Goal: Transaction & Acquisition: Download file/media

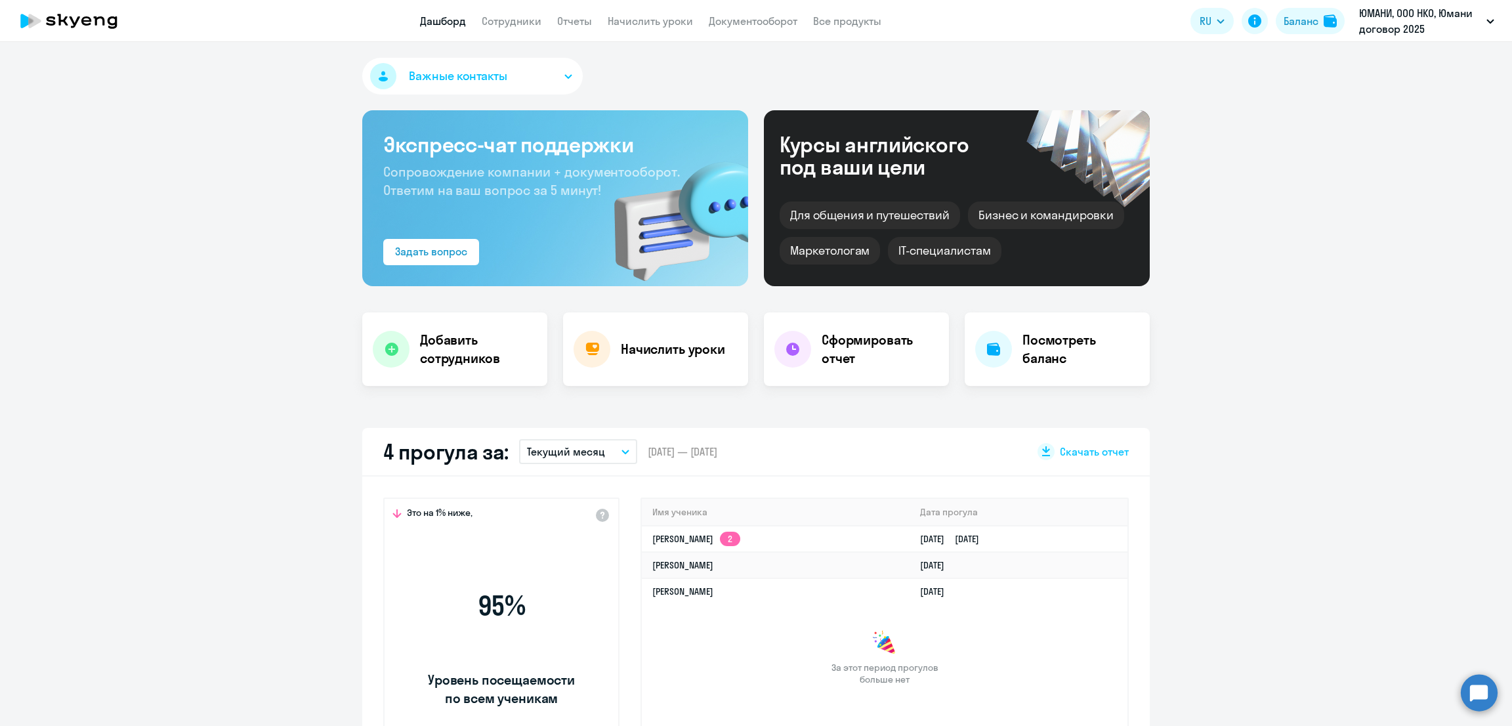
select select "30"
click at [665, 20] on link "Начислить уроки" at bounding box center [650, 20] width 85 height 13
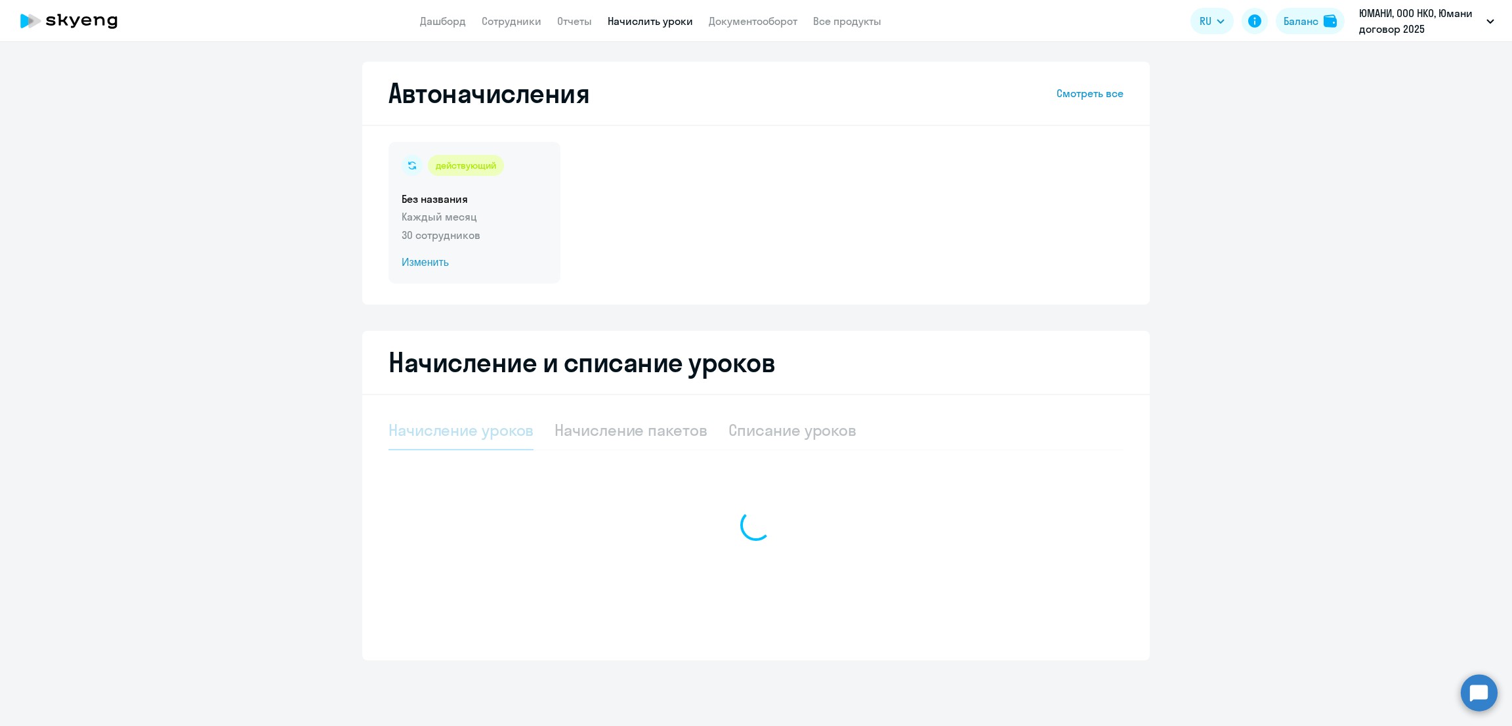
select select "10"
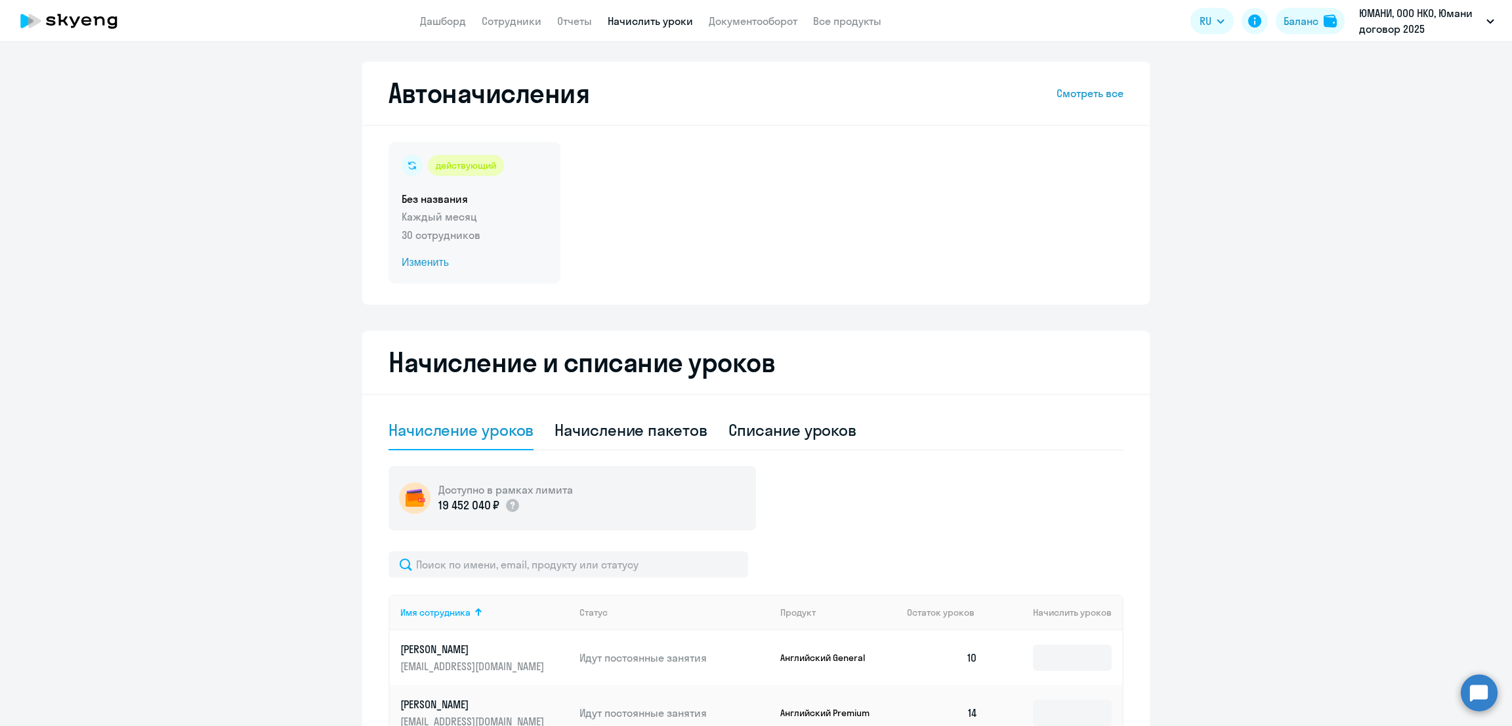
click at [511, 222] on p "Каждый месяц" at bounding box center [475, 217] width 146 height 16
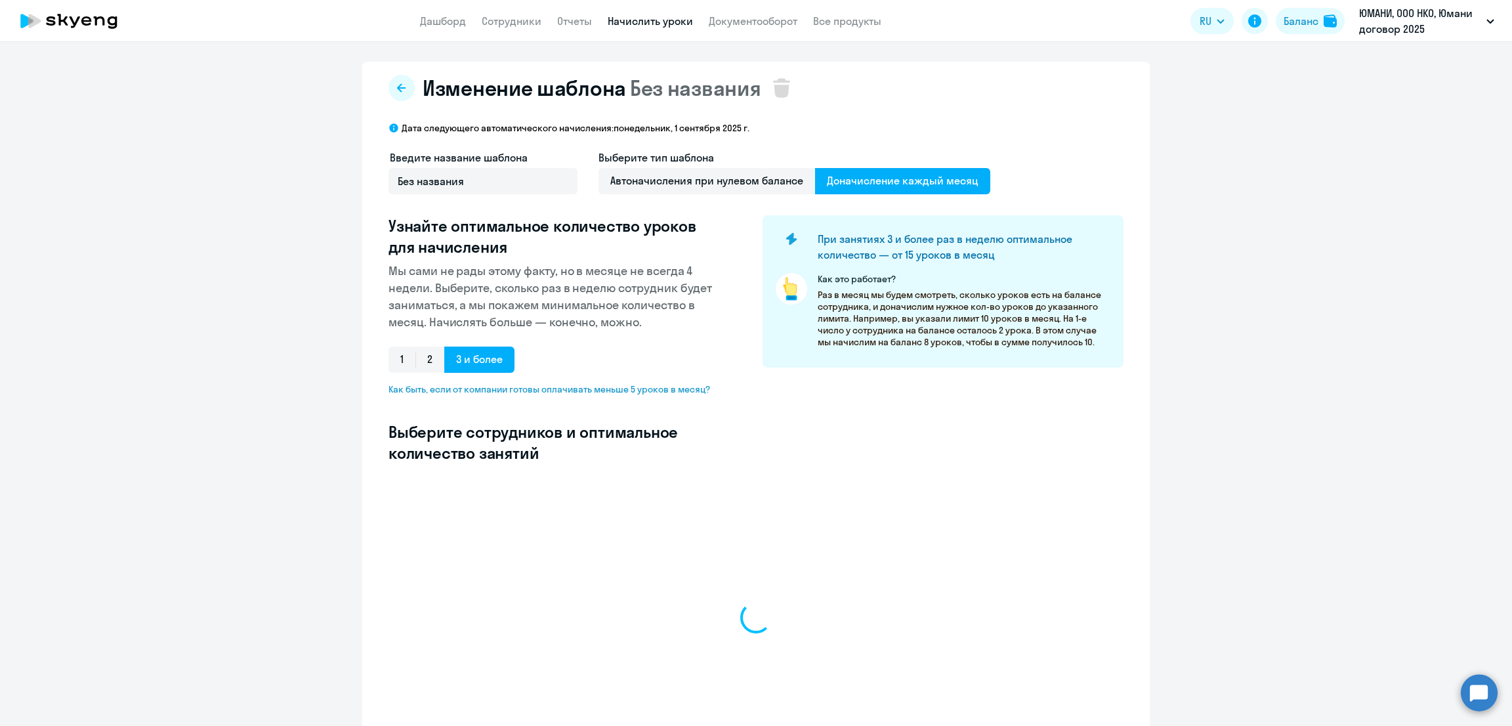
select select "10"
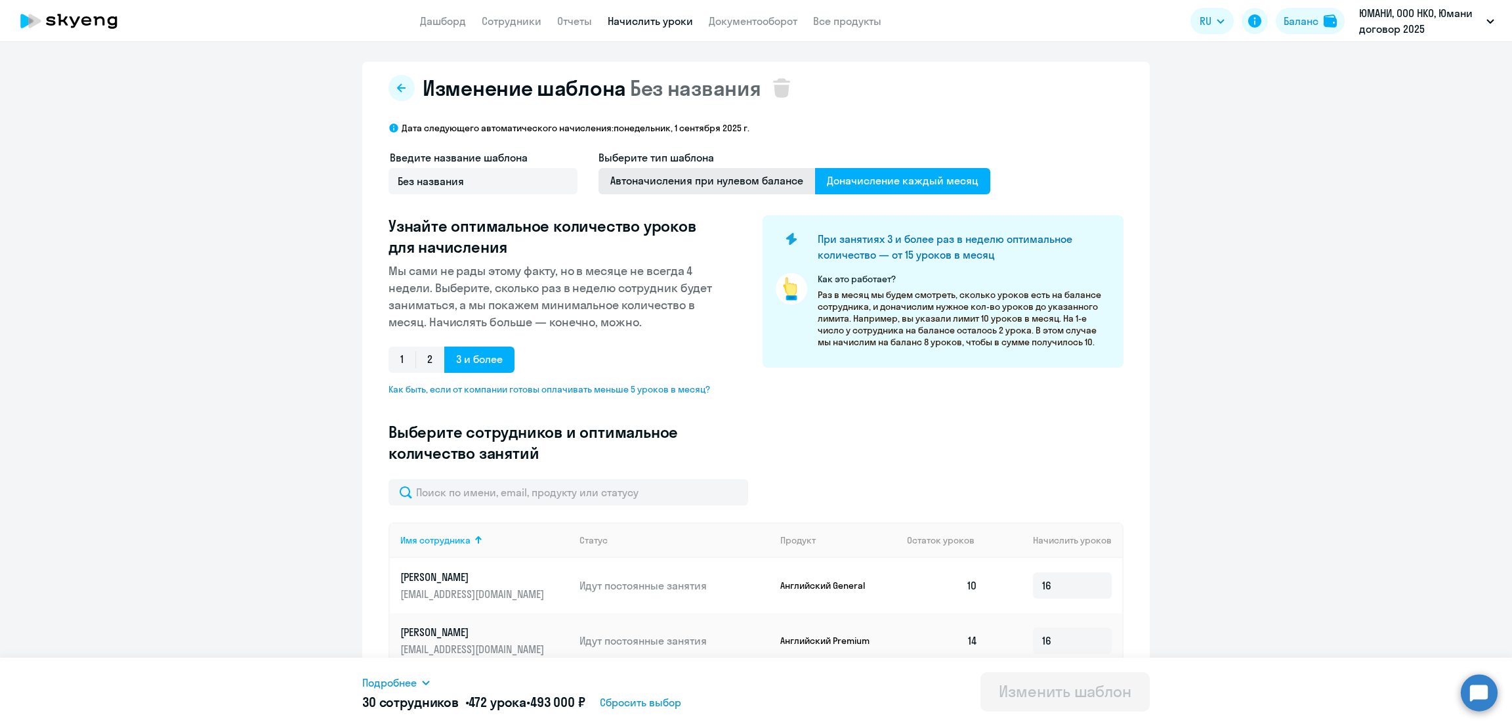
click at [737, 179] on span "Автоначисления при нулевом балансе" at bounding box center [707, 181] width 217 height 26
click at [0, 0] on input "Автоначисления при нулевом балансе" at bounding box center [0, 0] width 0 height 0
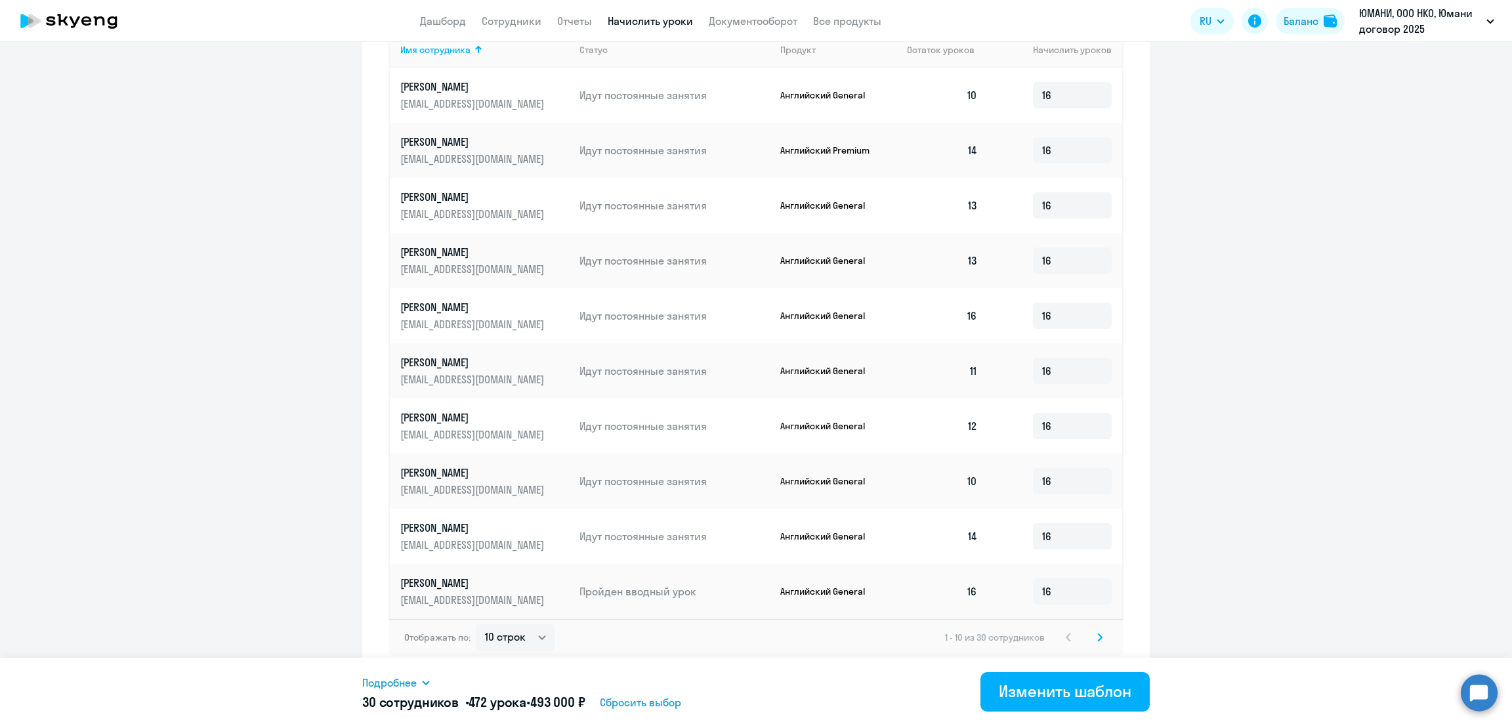
scroll to position [428, 0]
click at [1093, 691] on div "Изменить шаблон" at bounding box center [1065, 691] width 133 height 21
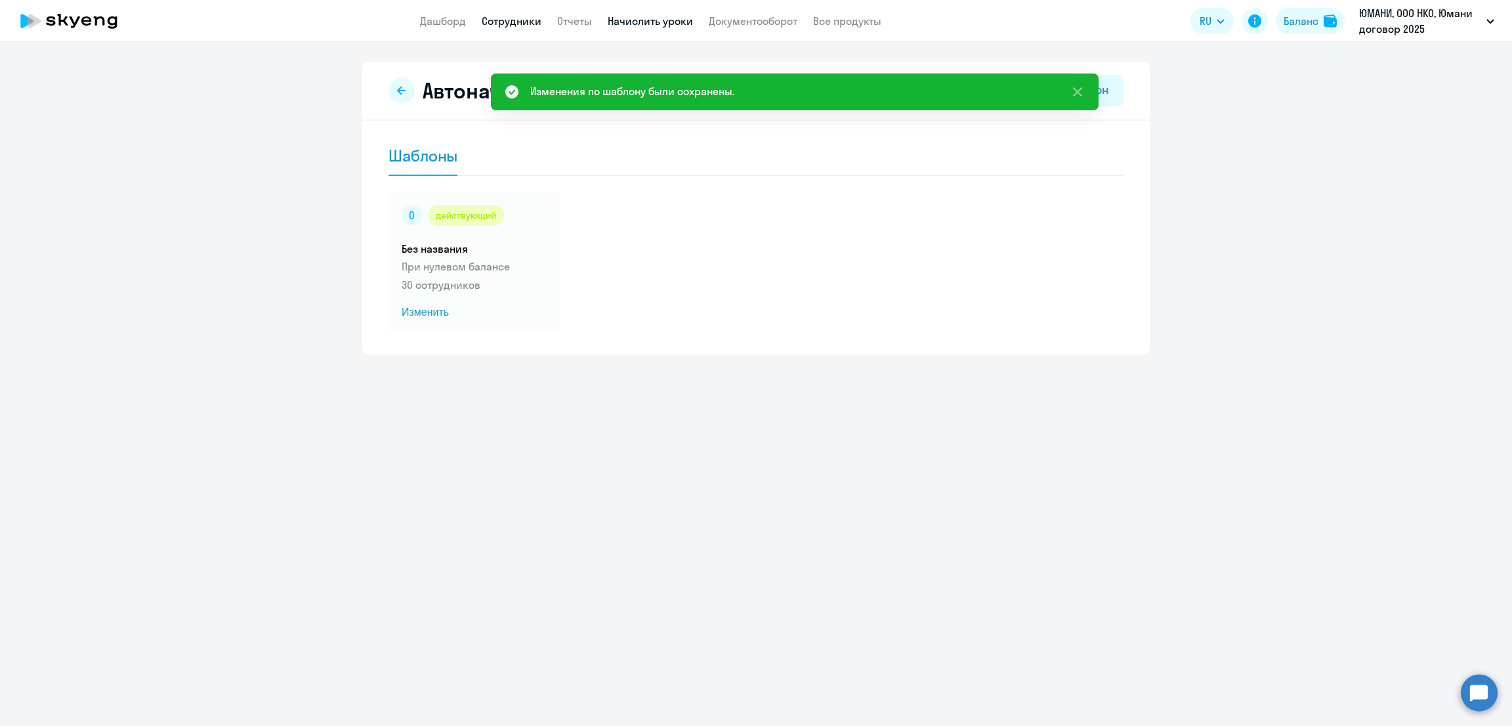
click at [494, 18] on link "Сотрудники" at bounding box center [512, 20] width 60 height 13
select select "30"
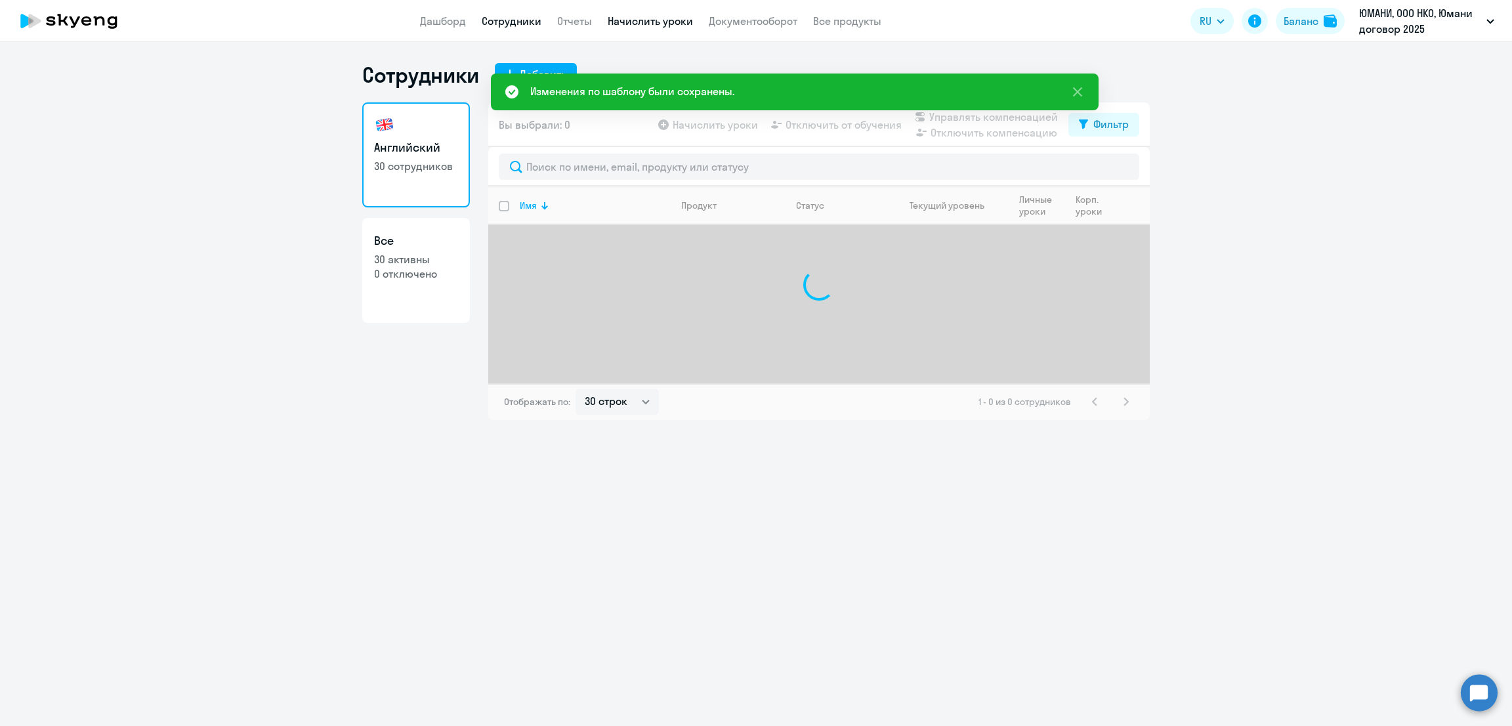
click at [637, 16] on link "Начислить уроки" at bounding box center [650, 20] width 85 height 13
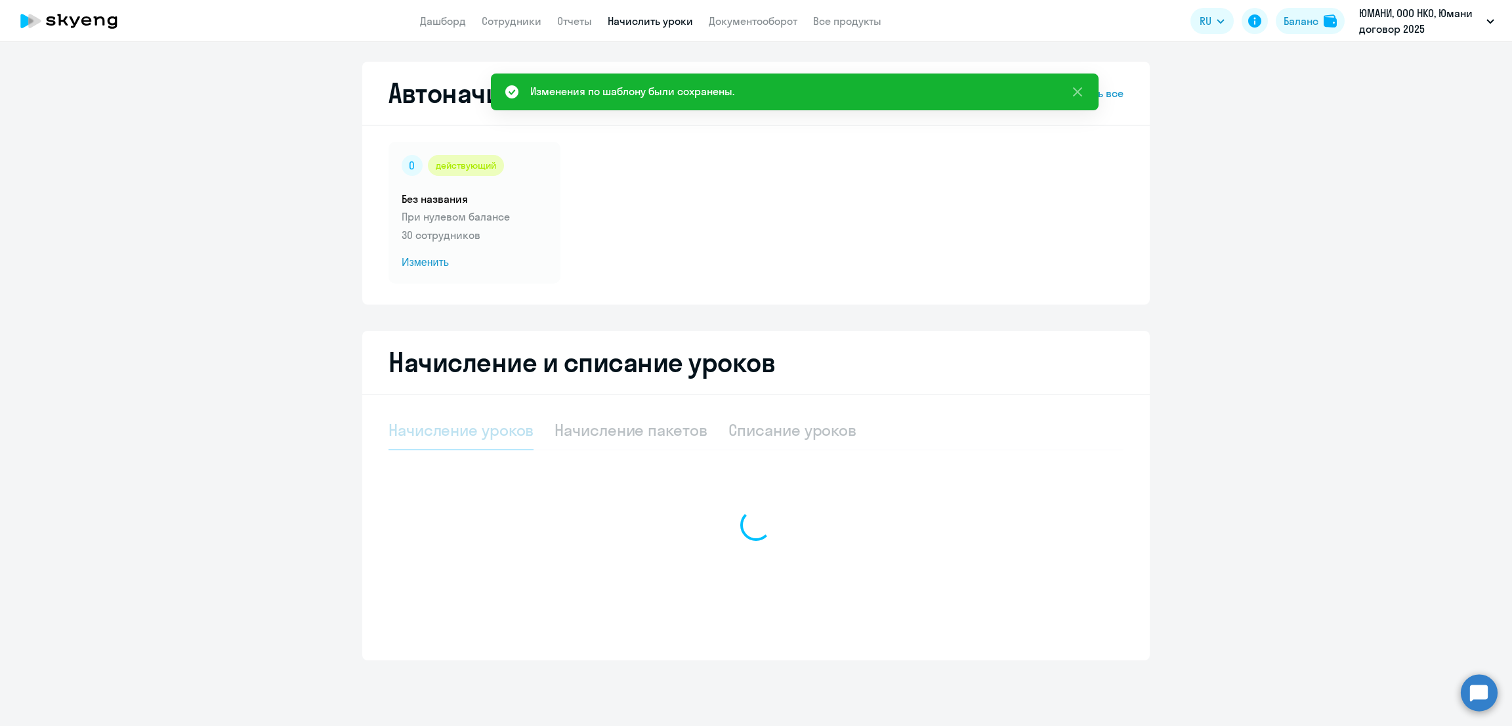
select select "10"
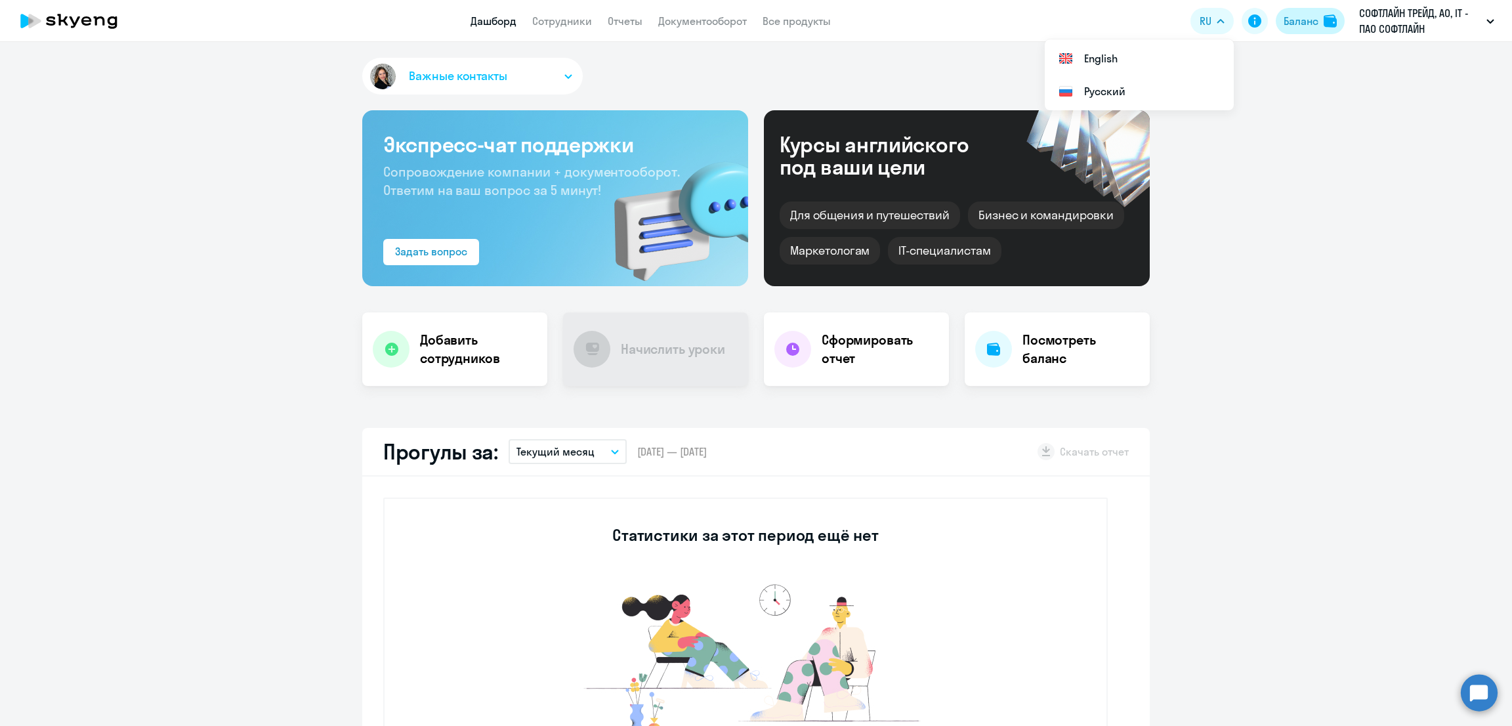
click at [1298, 15] on div "Баланс" at bounding box center [1301, 21] width 35 height 16
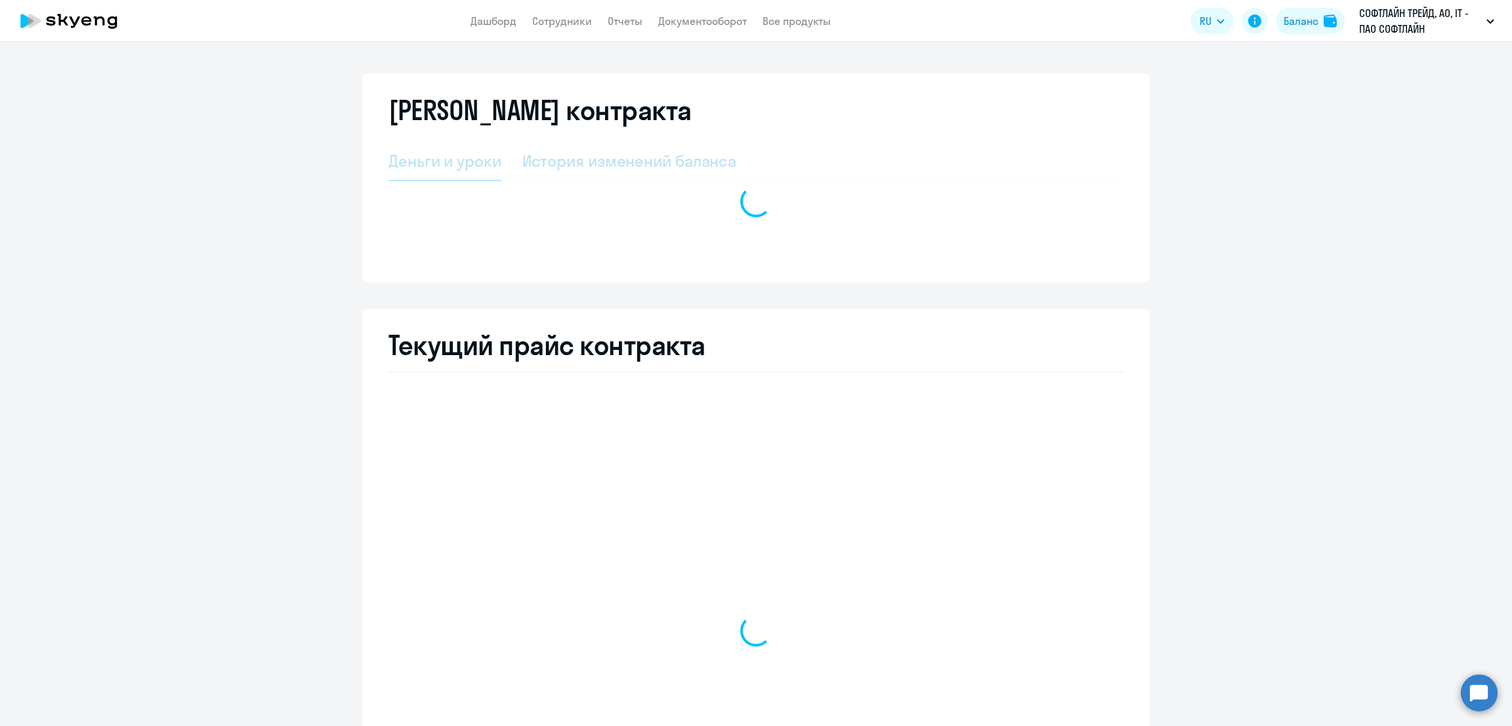
select select "english_adult_not_native_speaker"
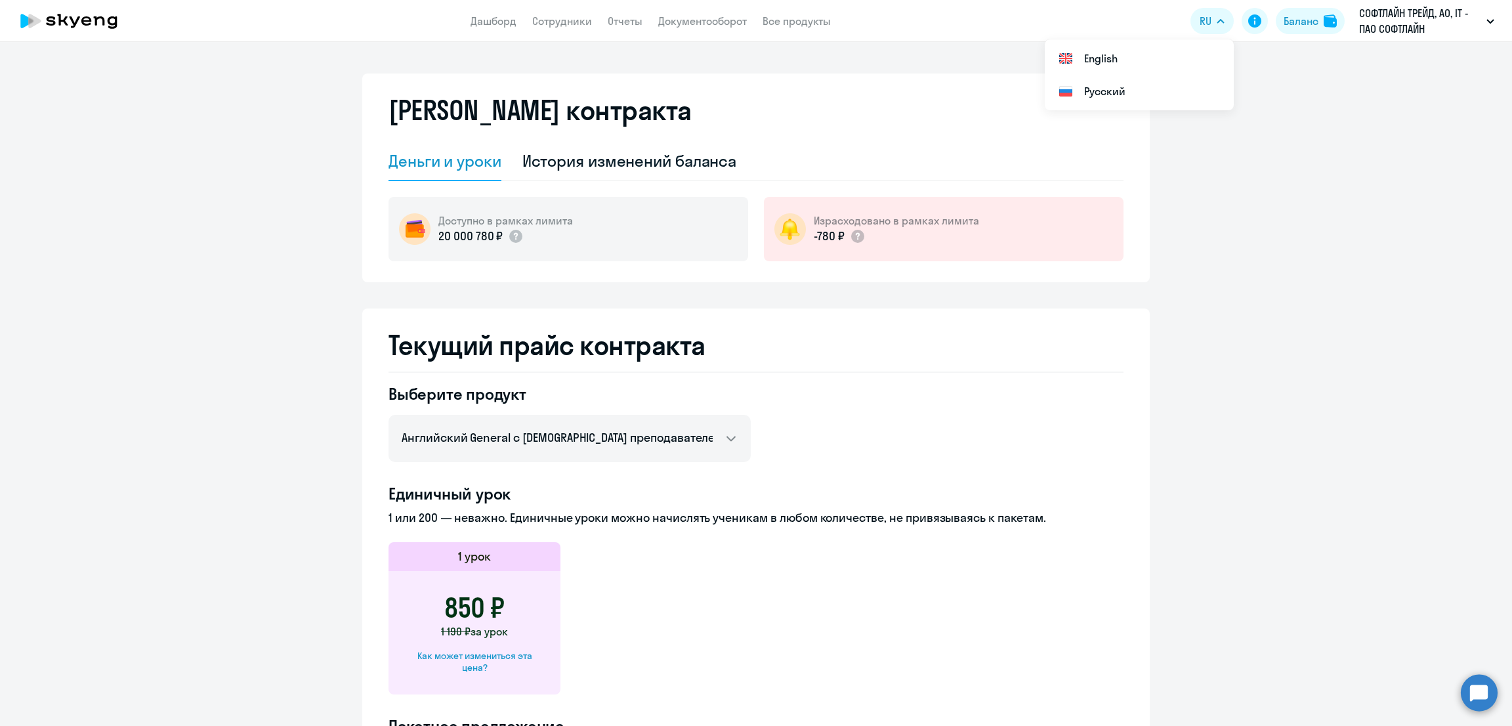
drag, startPoint x: 644, startPoint y: 161, endPoint x: 698, endPoint y: 182, distance: 57.8
click at [645, 161] on div "История изменений баланса" at bounding box center [629, 160] width 215 height 21
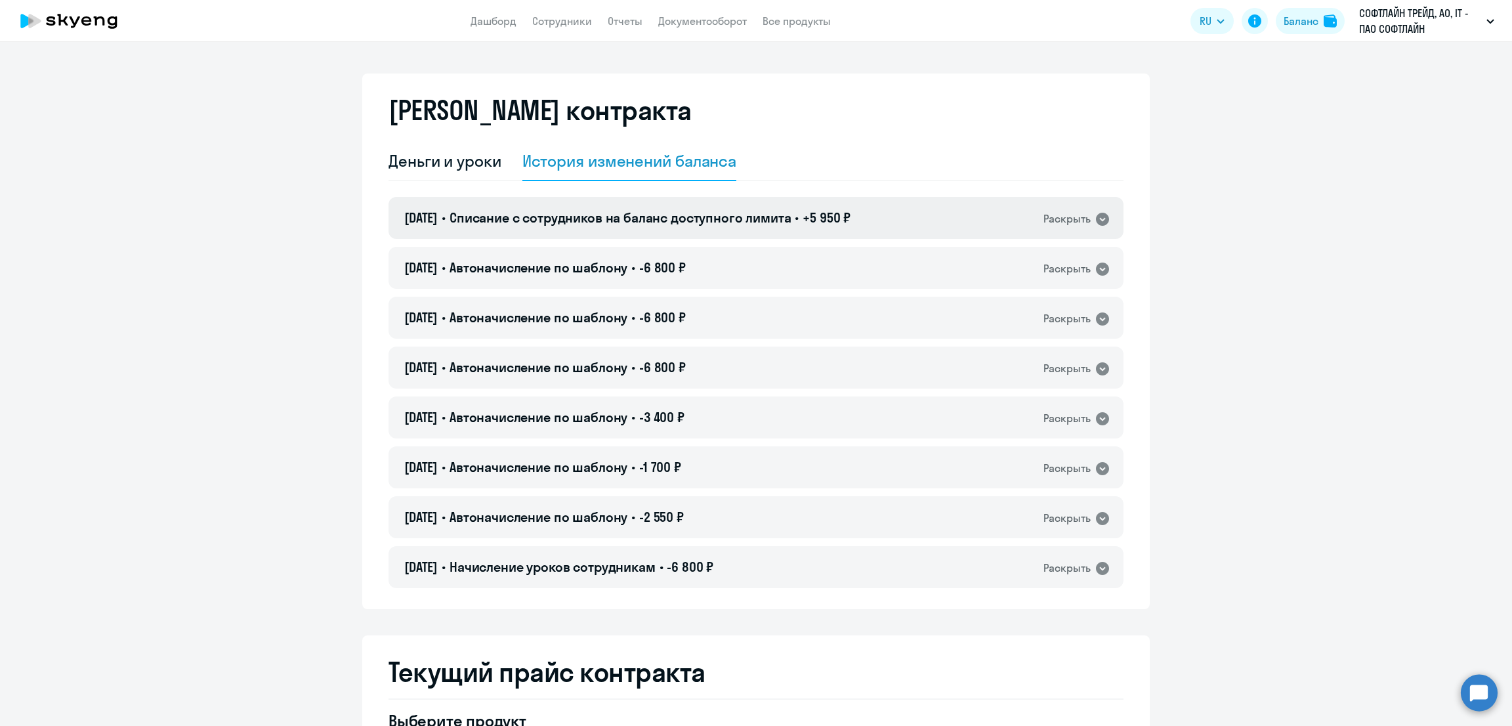
click at [589, 221] on span "Списание с сотрудников на баланс доступного лимита" at bounding box center [621, 217] width 342 height 16
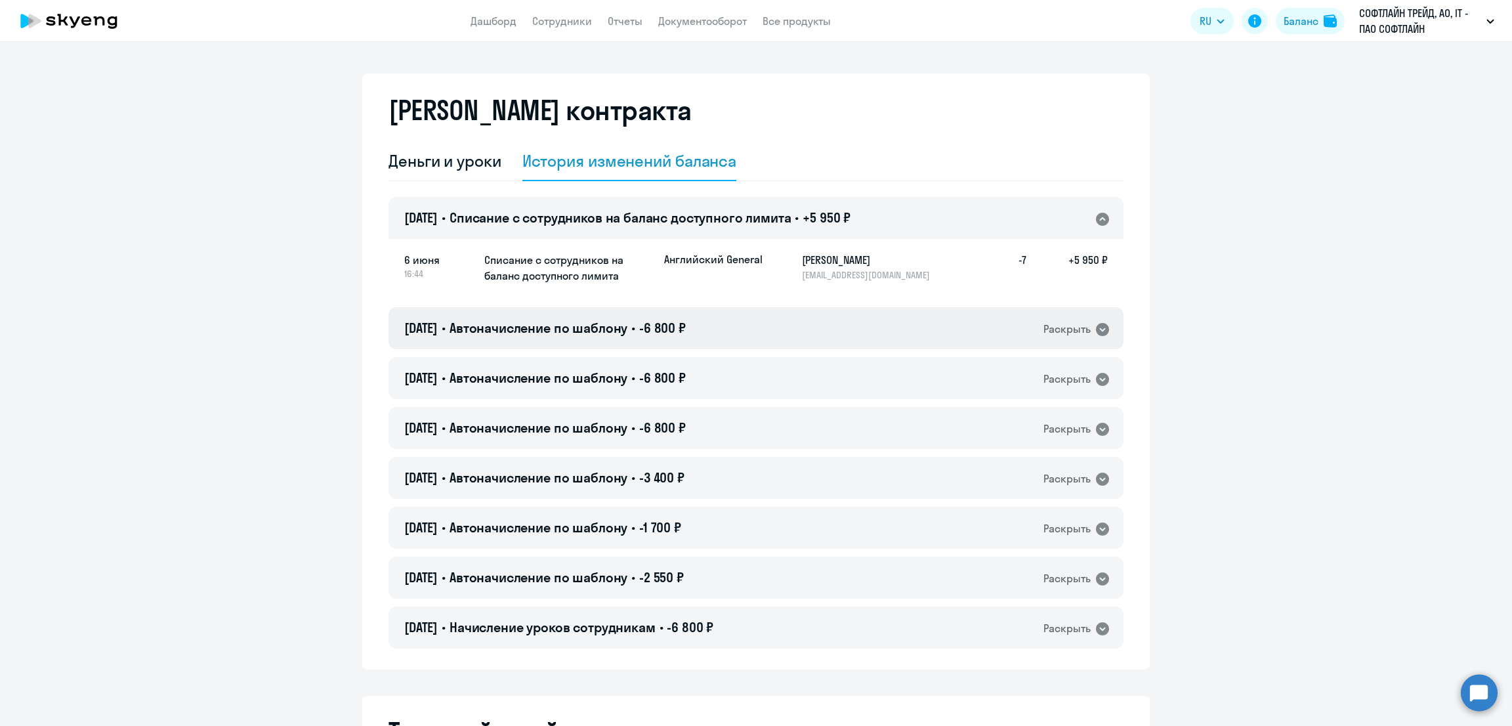
click at [662, 330] on span "-6 800 ₽" at bounding box center [662, 328] width 47 height 16
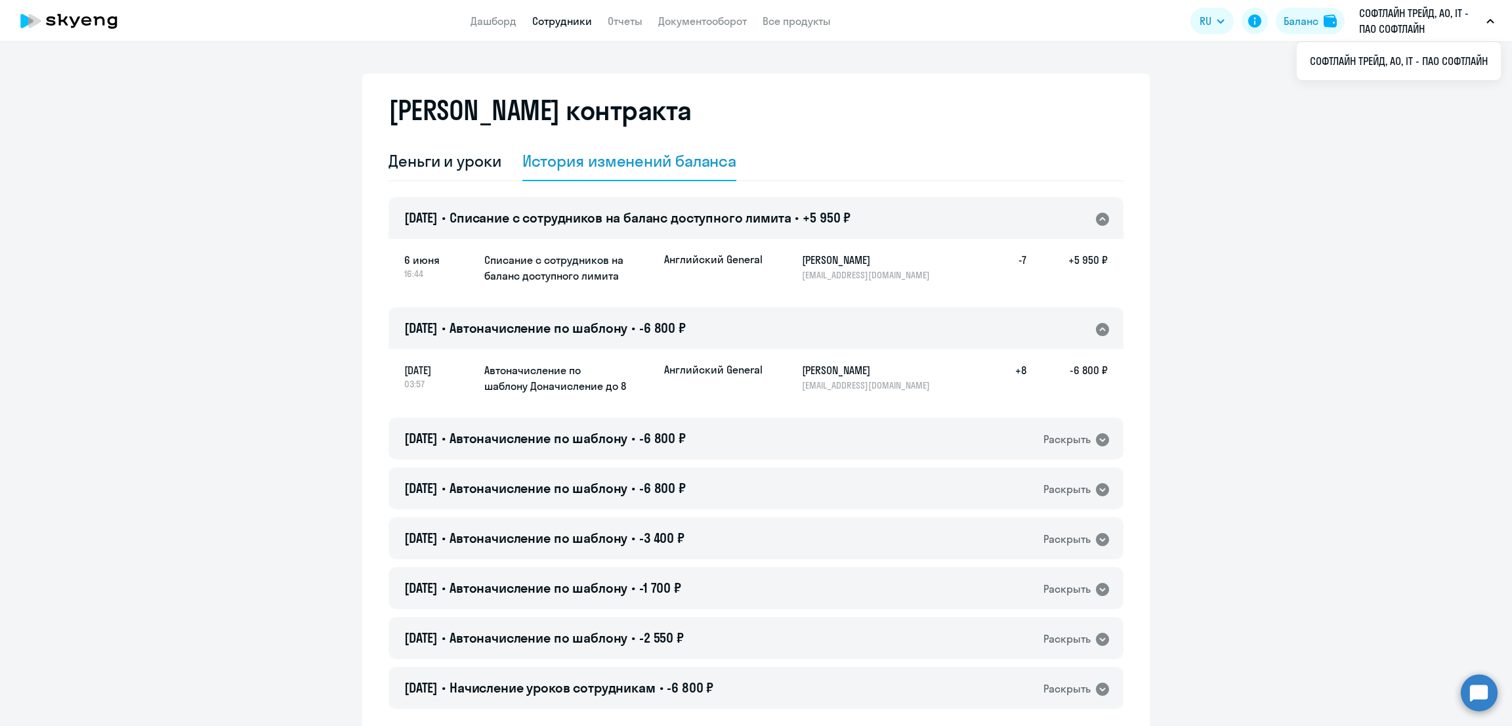
click at [572, 21] on link "Сотрудники" at bounding box center [562, 20] width 60 height 13
select select "30"
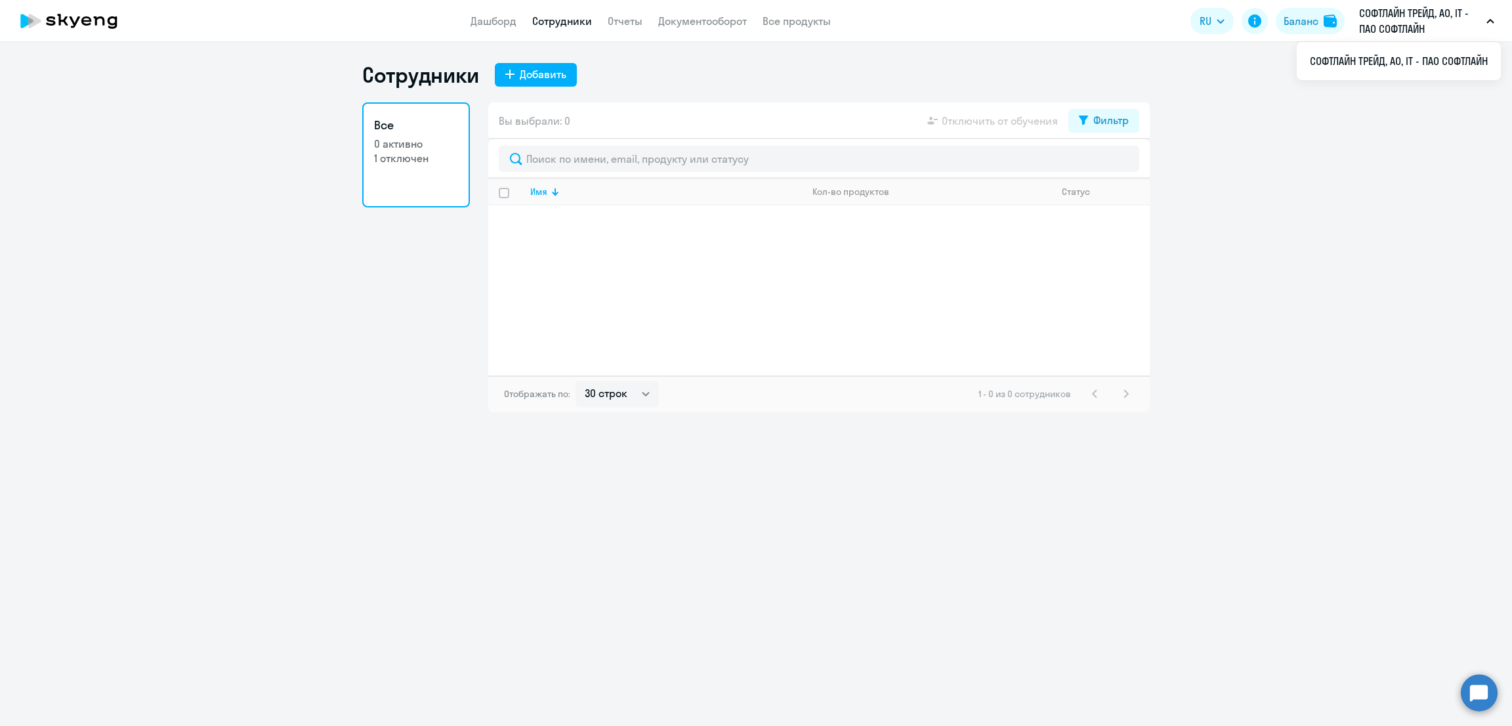
drag, startPoint x: 1361, startPoint y: 5, endPoint x: 1428, endPoint y: 24, distance: 69.4
click at [1428, 24] on p "СОФТЛАЙН ТРЕЙД, АО, IT - ПАО СОФТЛАЙН" at bounding box center [1420, 21] width 122 height 32
click at [1408, 20] on p "СОФТЛАЙН ТРЕЙД, АО, IT - ПАО СОФТЛАЙН" at bounding box center [1420, 21] width 122 height 32
drag, startPoint x: 1371, startPoint y: 58, endPoint x: 1375, endPoint y: 67, distance: 9.4
click at [1375, 67] on li "СОФТЛАЙН ТРЕЙД, АО, IT - ПАО СОФТЛАЙН" at bounding box center [1399, 61] width 204 height 33
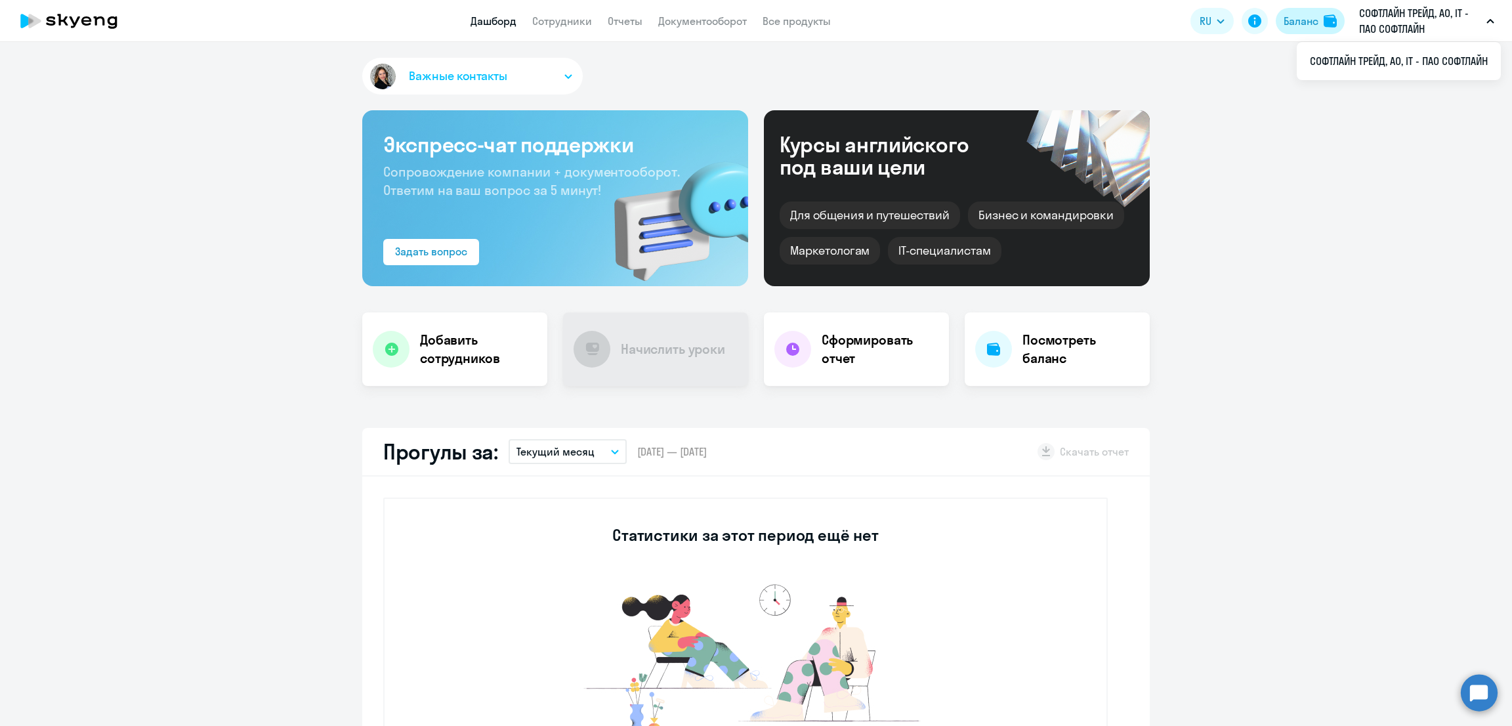
drag, startPoint x: 1454, startPoint y: 21, endPoint x: 1330, endPoint y: 21, distance: 124.1
click at [1330, 21] on app-header-actions "RU English Русский Баланс СОФТЛАЙН ТРЕЙД, АО, IT - ПАО СОФТЛАЙН СОФТЛАЙН ТРЕЙД,…" at bounding box center [1346, 21] width 310 height 32
click at [558, 13] on app-menu-item-link "Сотрудники" at bounding box center [562, 21] width 60 height 16
click at [558, 20] on link "Сотрудники" at bounding box center [562, 20] width 60 height 13
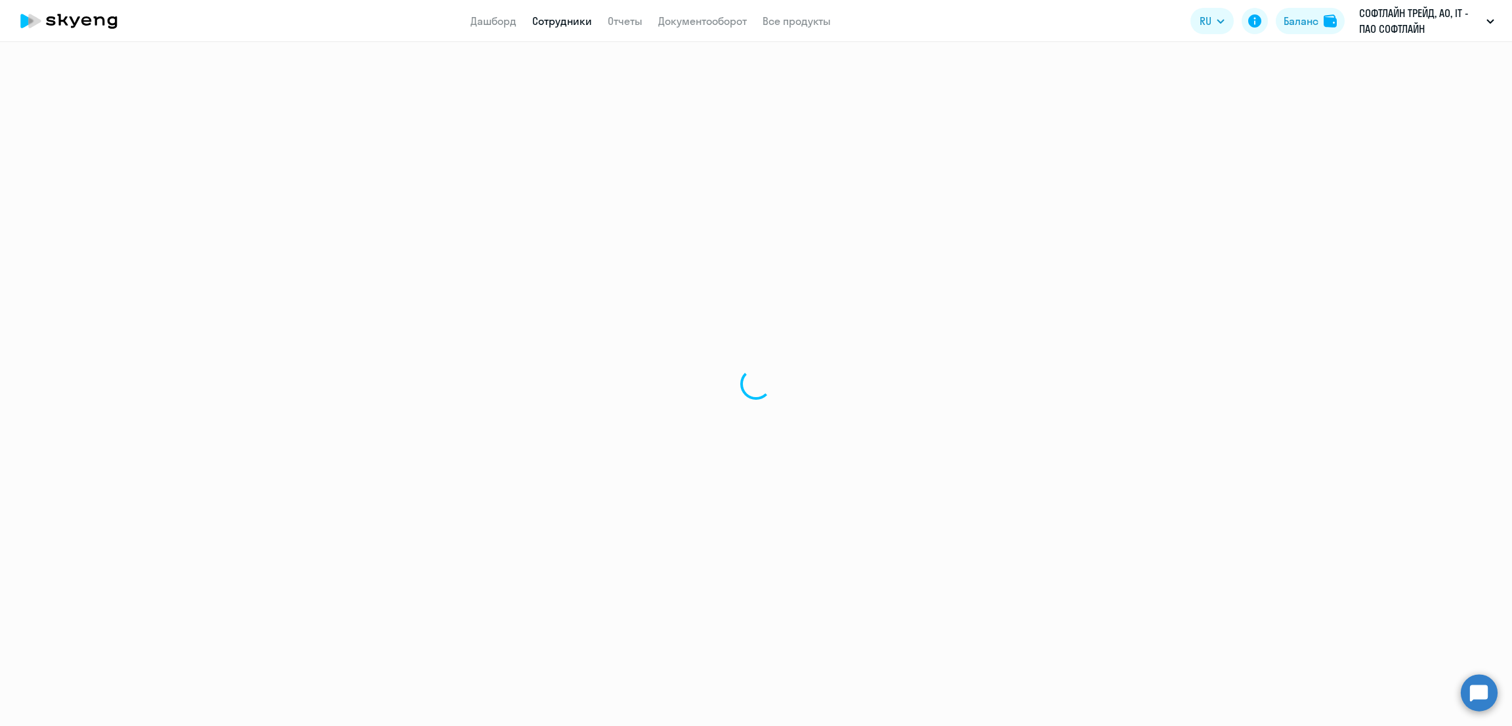
select select "30"
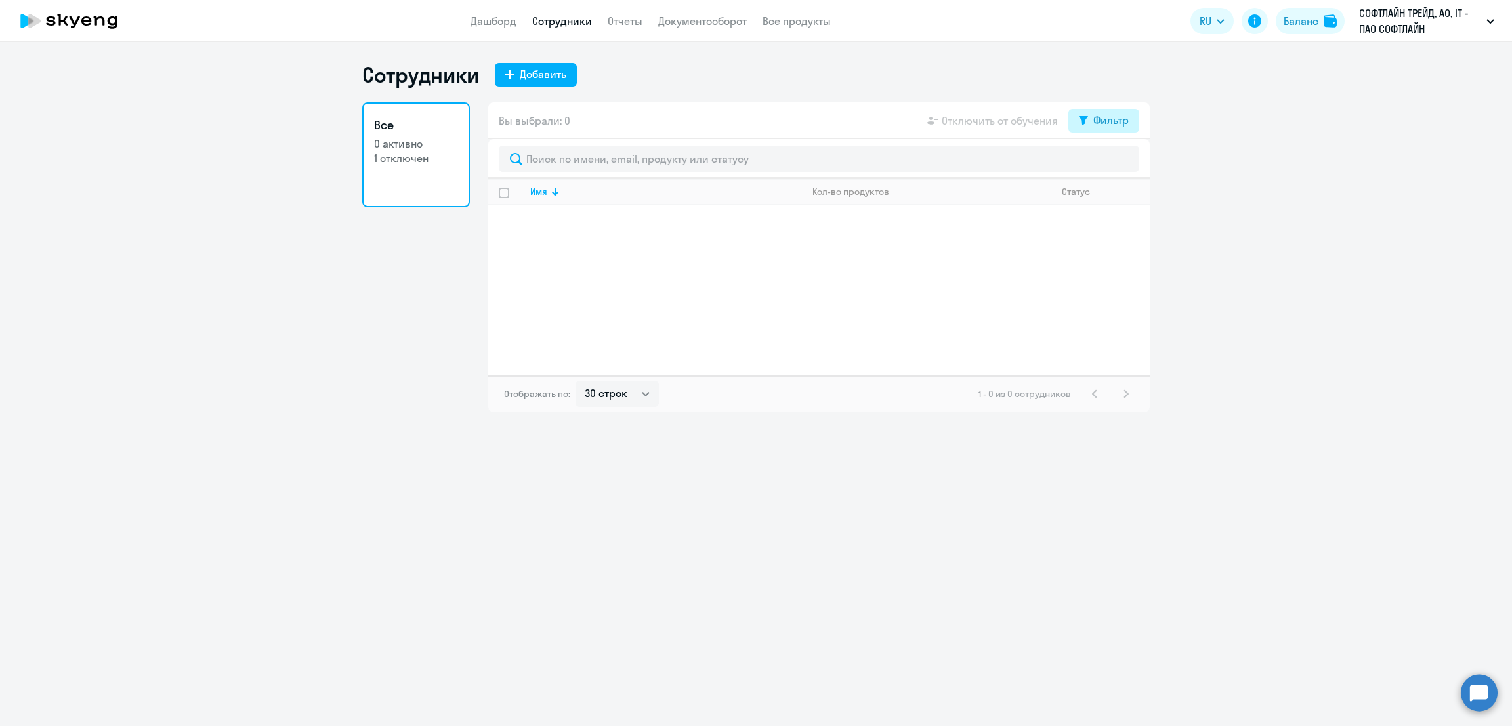
click at [1126, 114] on div "Фильтр" at bounding box center [1111, 120] width 35 height 16
click at [1124, 158] on span at bounding box center [1118, 163] width 22 height 13
click at [1107, 162] on input "checkbox" at bounding box center [1106, 162] width 1 height 1
checkbox input "true"
click at [631, 241] on td "Айданцев Кирилл kirill.aydantsev@softline.com" at bounding box center [661, 225] width 282 height 41
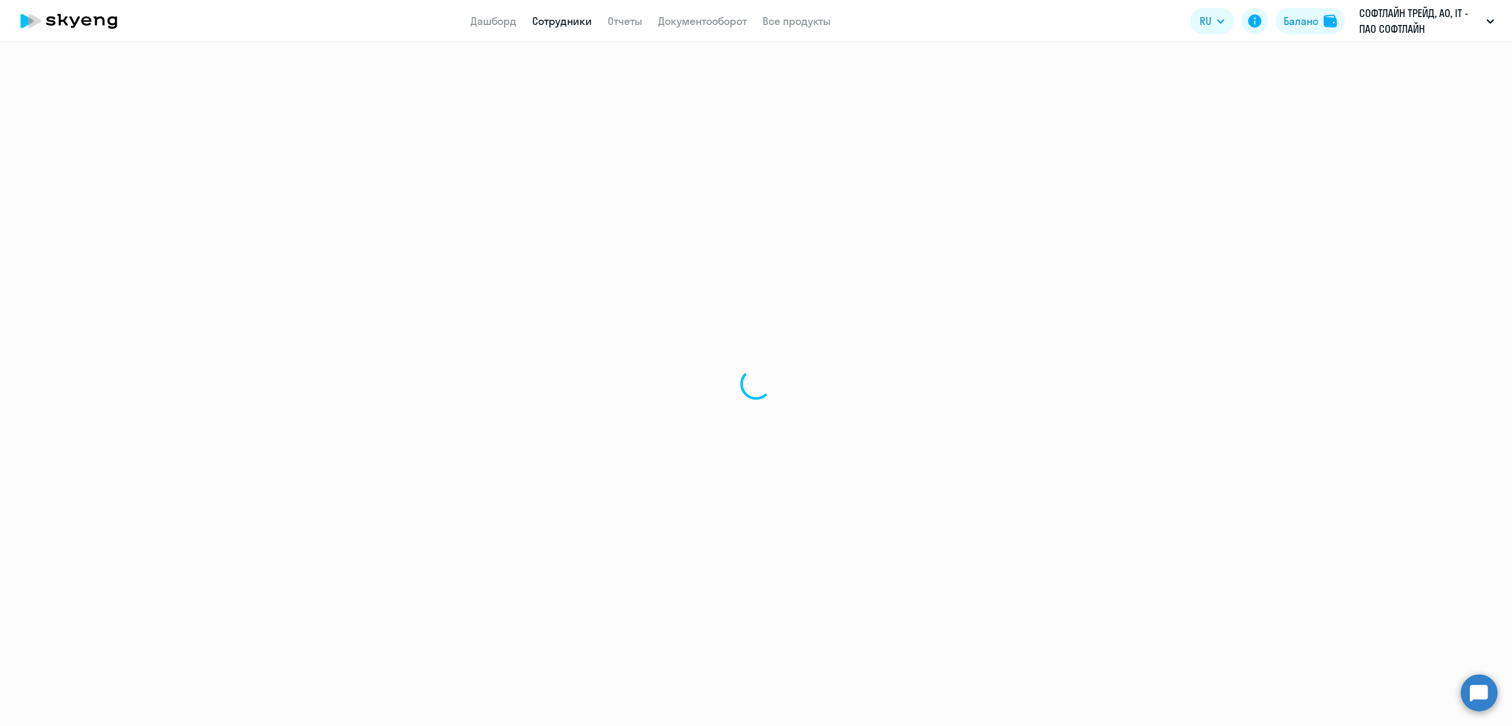
select select "english"
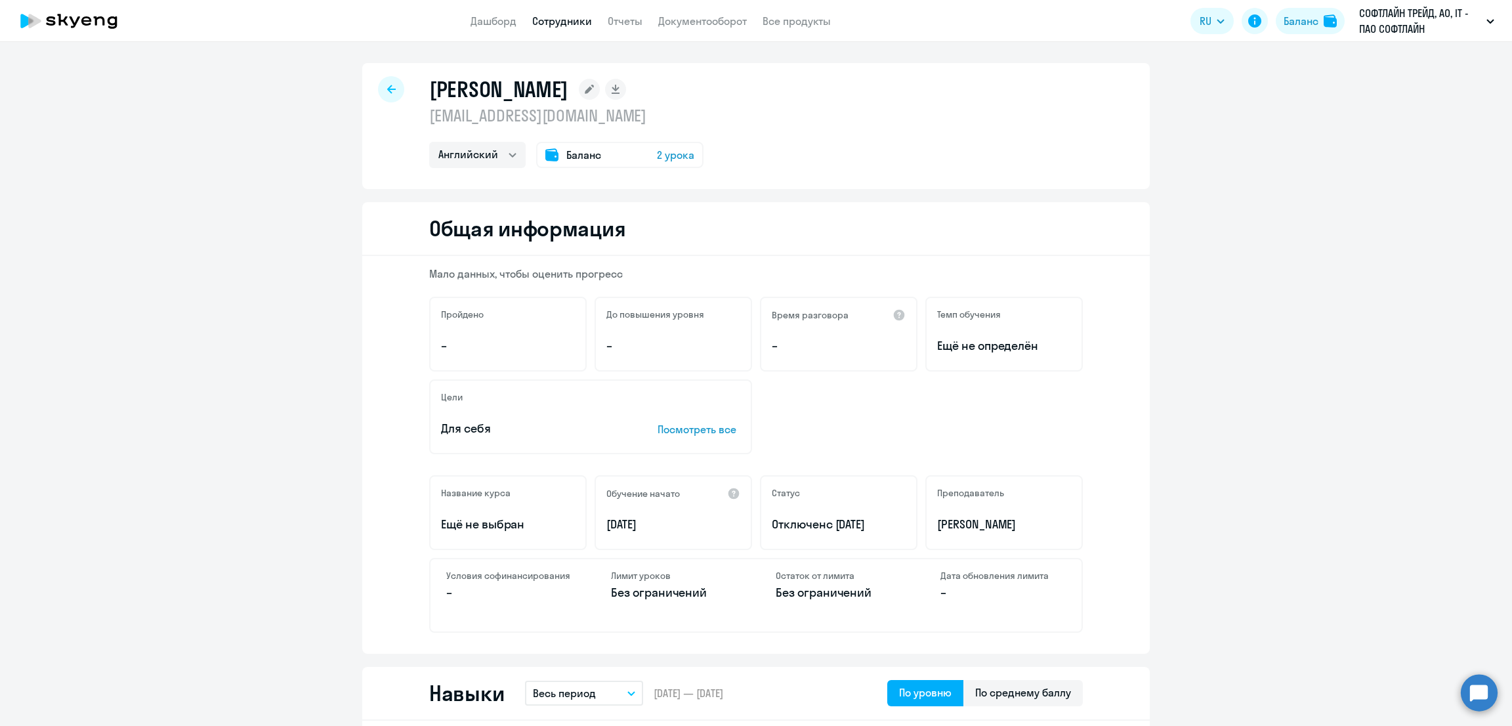
drag, startPoint x: 656, startPoint y: 111, endPoint x: 416, endPoint y: 95, distance: 240.1
click at [416, 95] on div "Айданцев Кирилл kirill.aydantsev@softline.com Английский Баланс 2 урока" at bounding box center [756, 126] width 788 height 126
copy div "Айданцев Кирилл kirill.aydantsev@softline.com"
drag, startPoint x: 891, startPoint y: 527, endPoint x: 765, endPoint y: 524, distance: 125.4
click at [772, 524] on p "Отключен с 06.06.2025" at bounding box center [839, 524] width 134 height 17
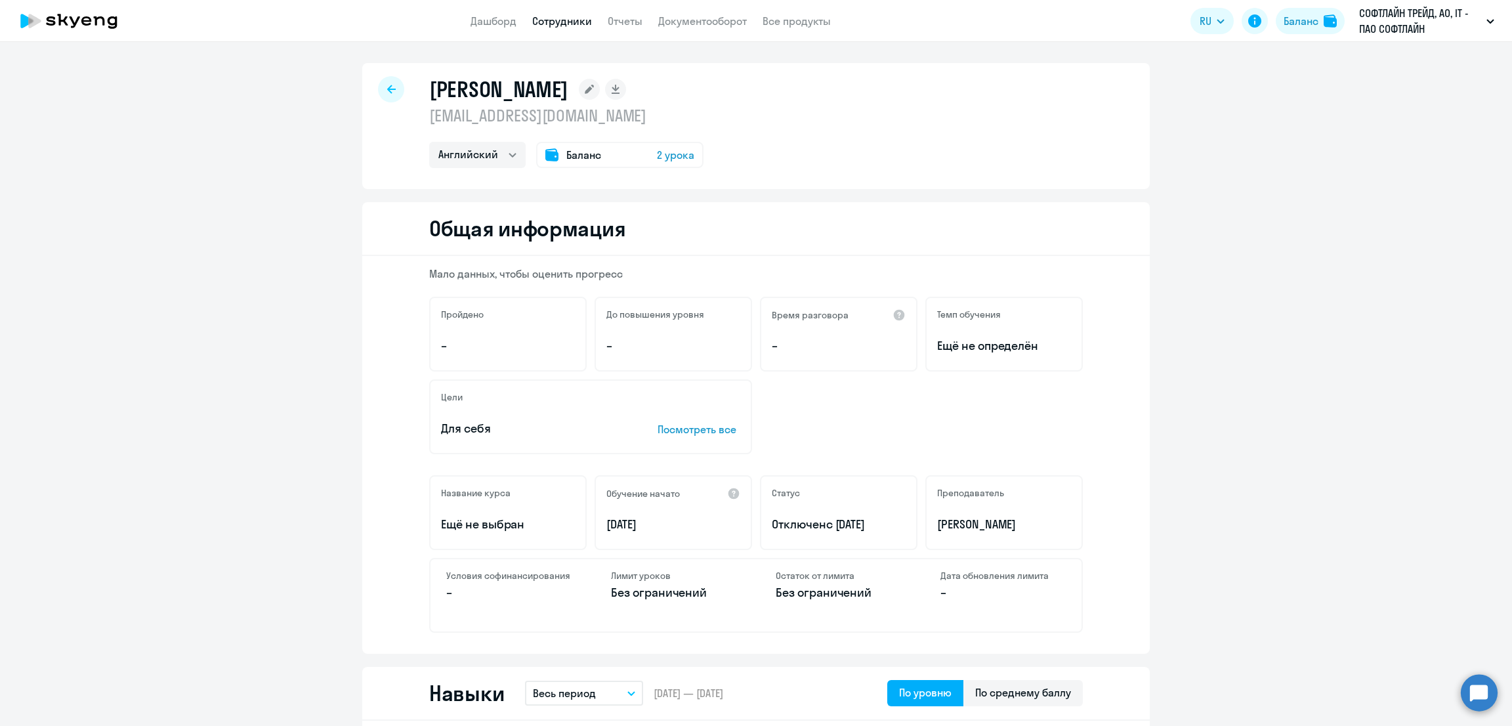
copy p "Отключен с 06.06.2025"
drag, startPoint x: 666, startPoint y: 117, endPoint x: 416, endPoint y: 124, distance: 250.2
click at [416, 124] on div "Айданцев Кирилл kirill.aydantsev@softline.com Английский Баланс 2 урока" at bounding box center [756, 126] width 788 height 126
copy p "kirill.aydantsev@softline.com"
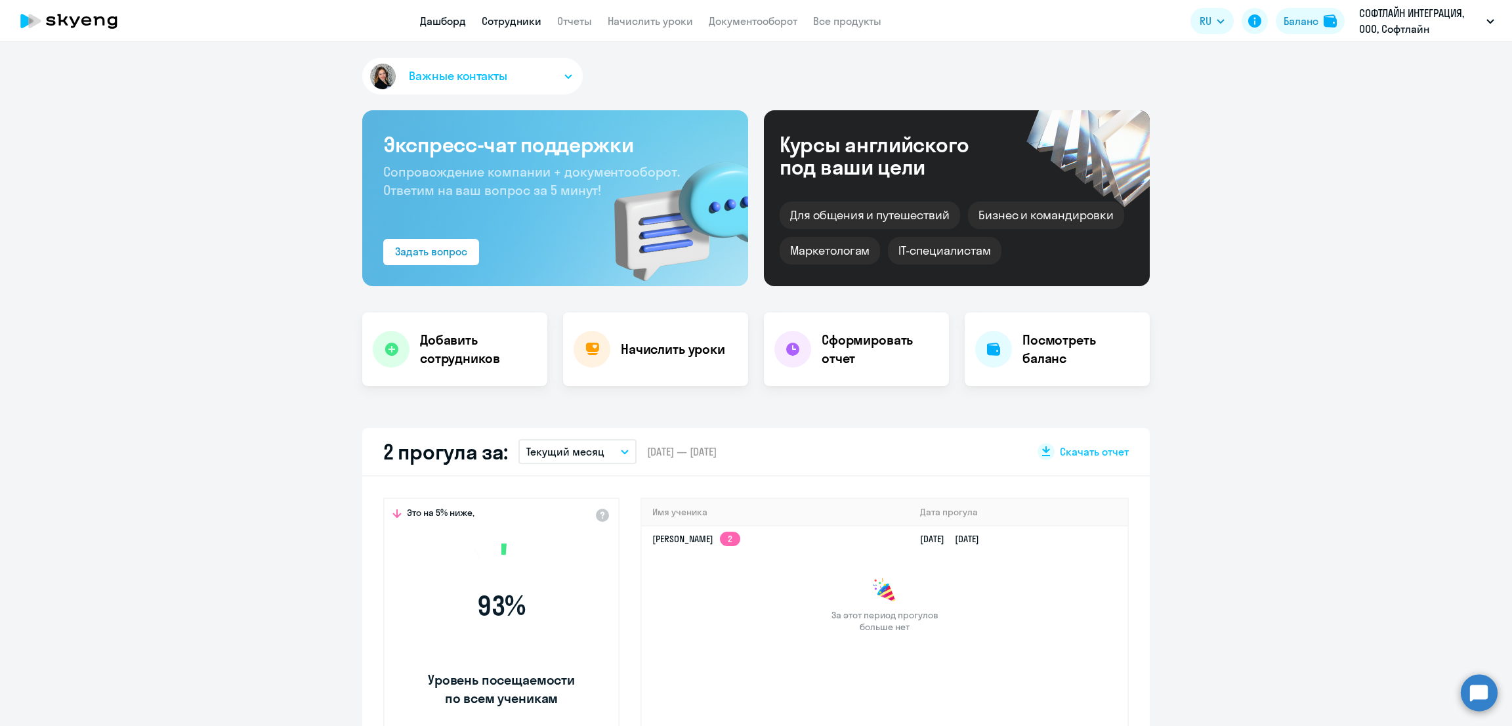
click at [521, 25] on link "Сотрудники" at bounding box center [512, 20] width 60 height 13
select select "30"
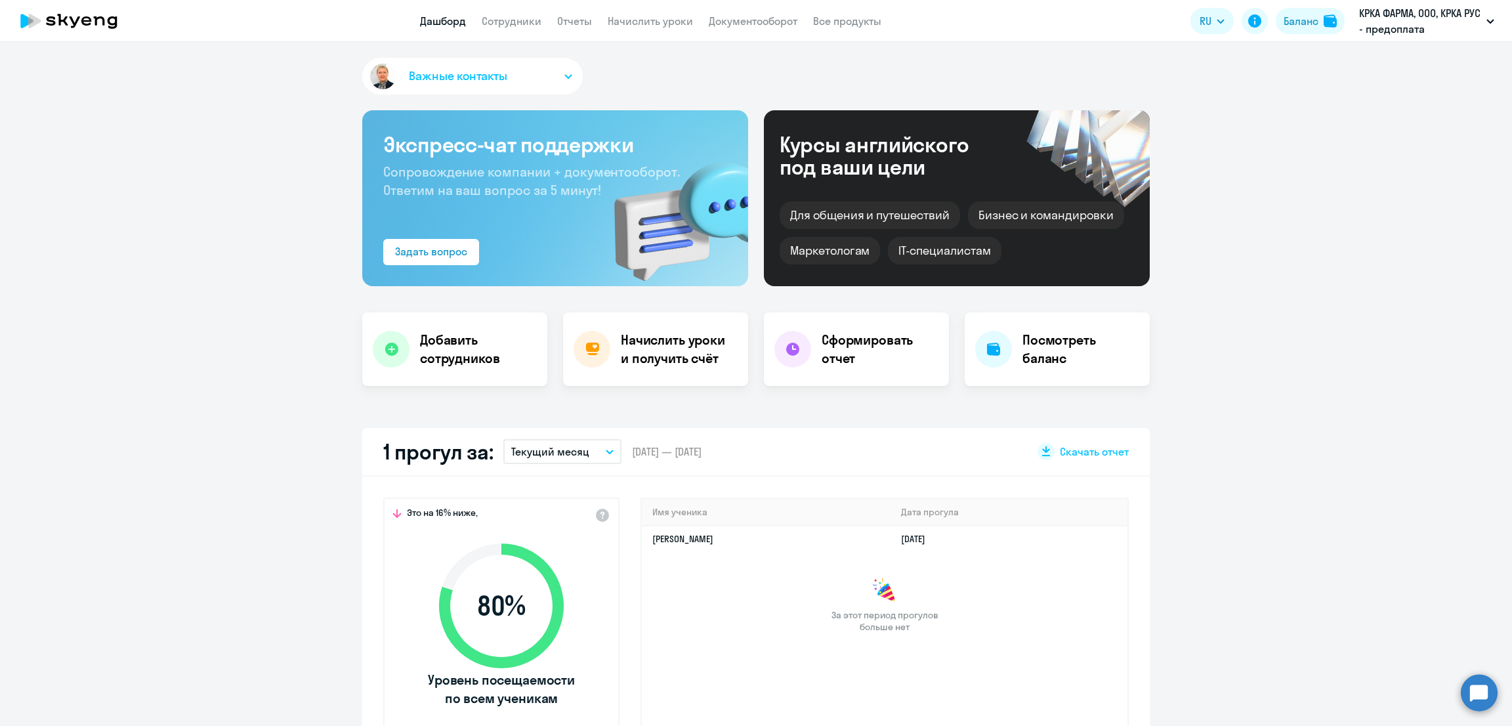
select select "30"
click at [511, 22] on link "Сотрудники" at bounding box center [512, 20] width 60 height 13
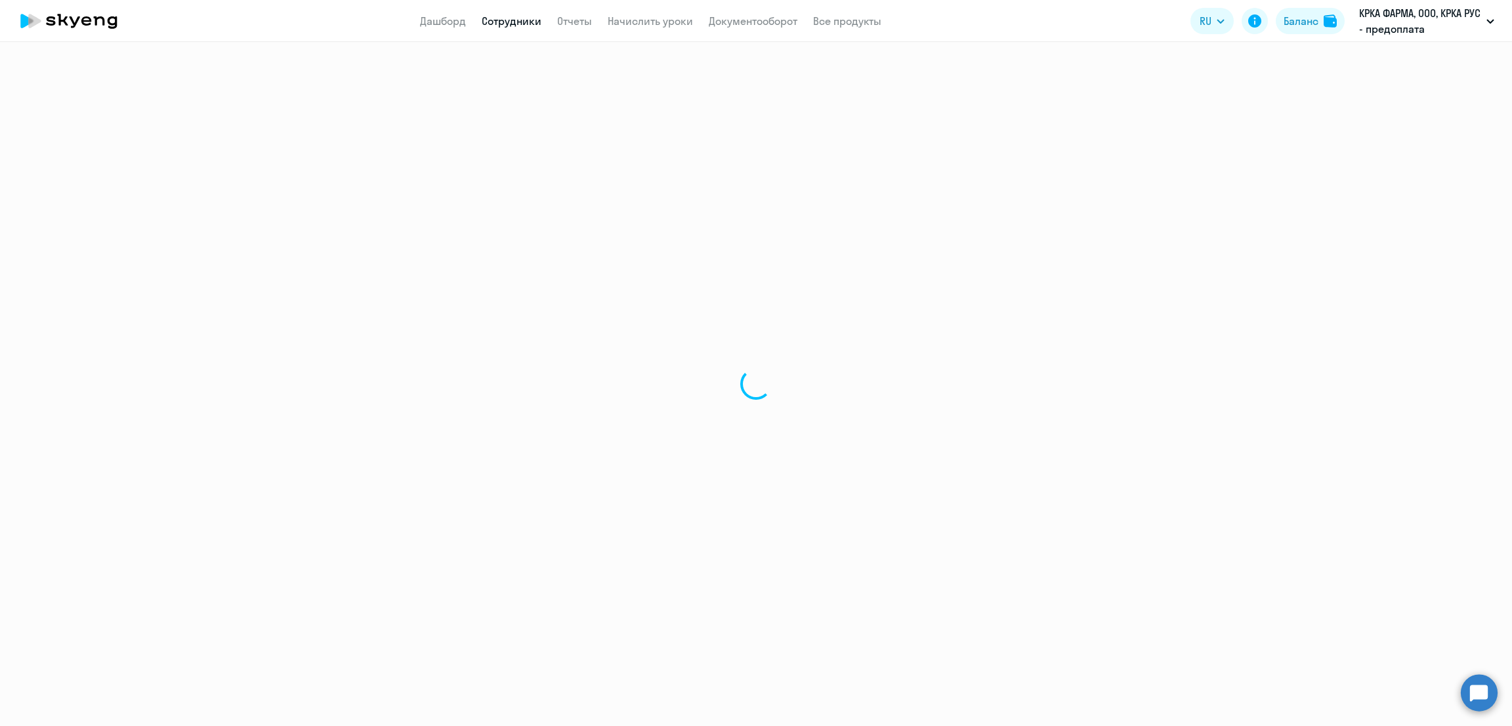
select select "30"
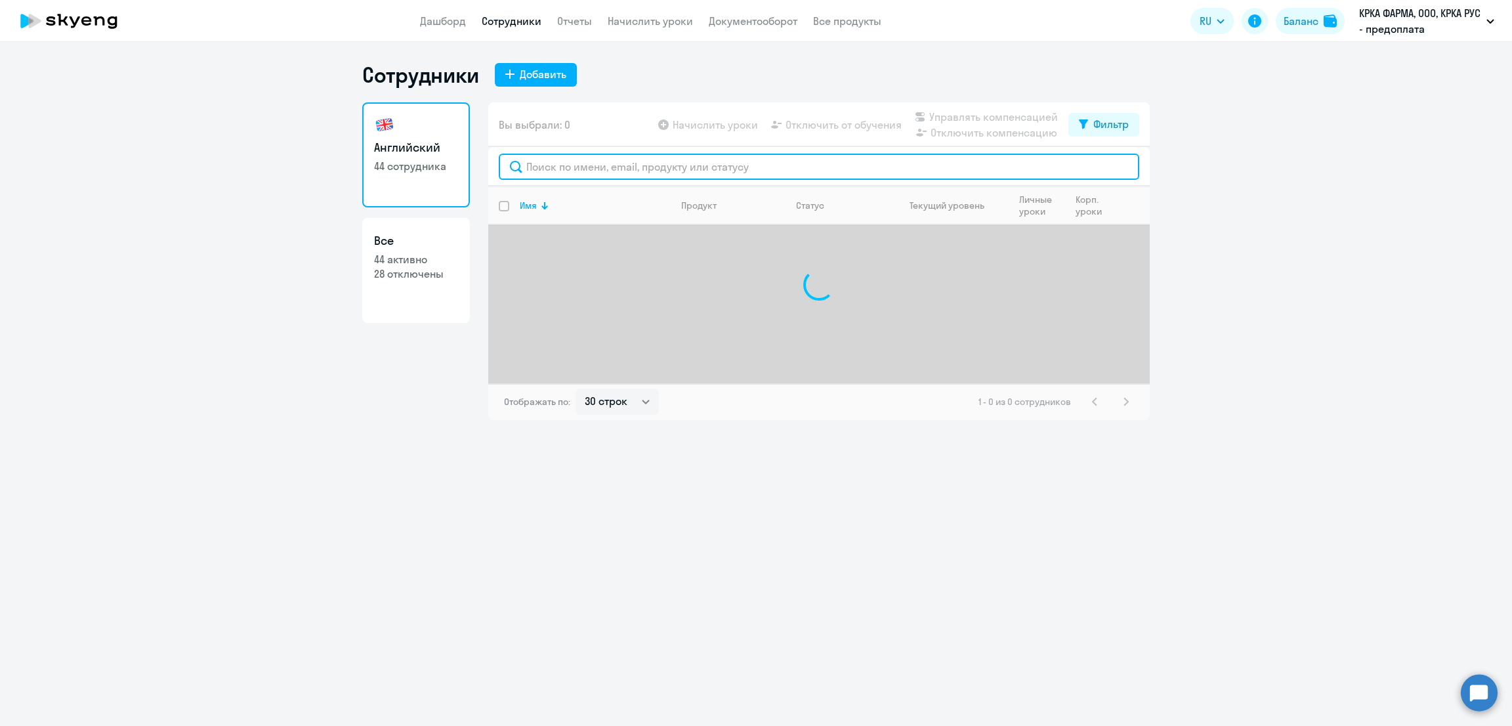
click at [572, 165] on input "text" at bounding box center [819, 167] width 641 height 26
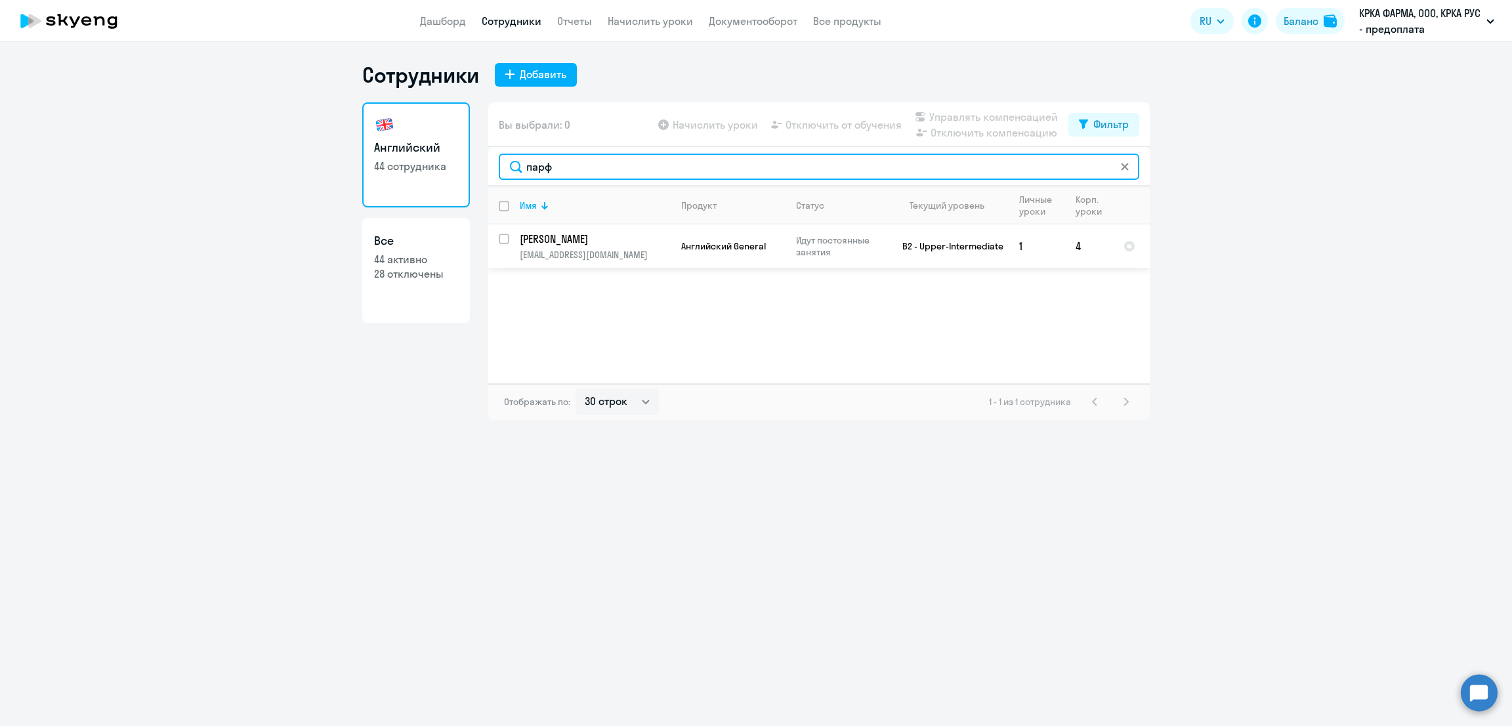
type input "парф"
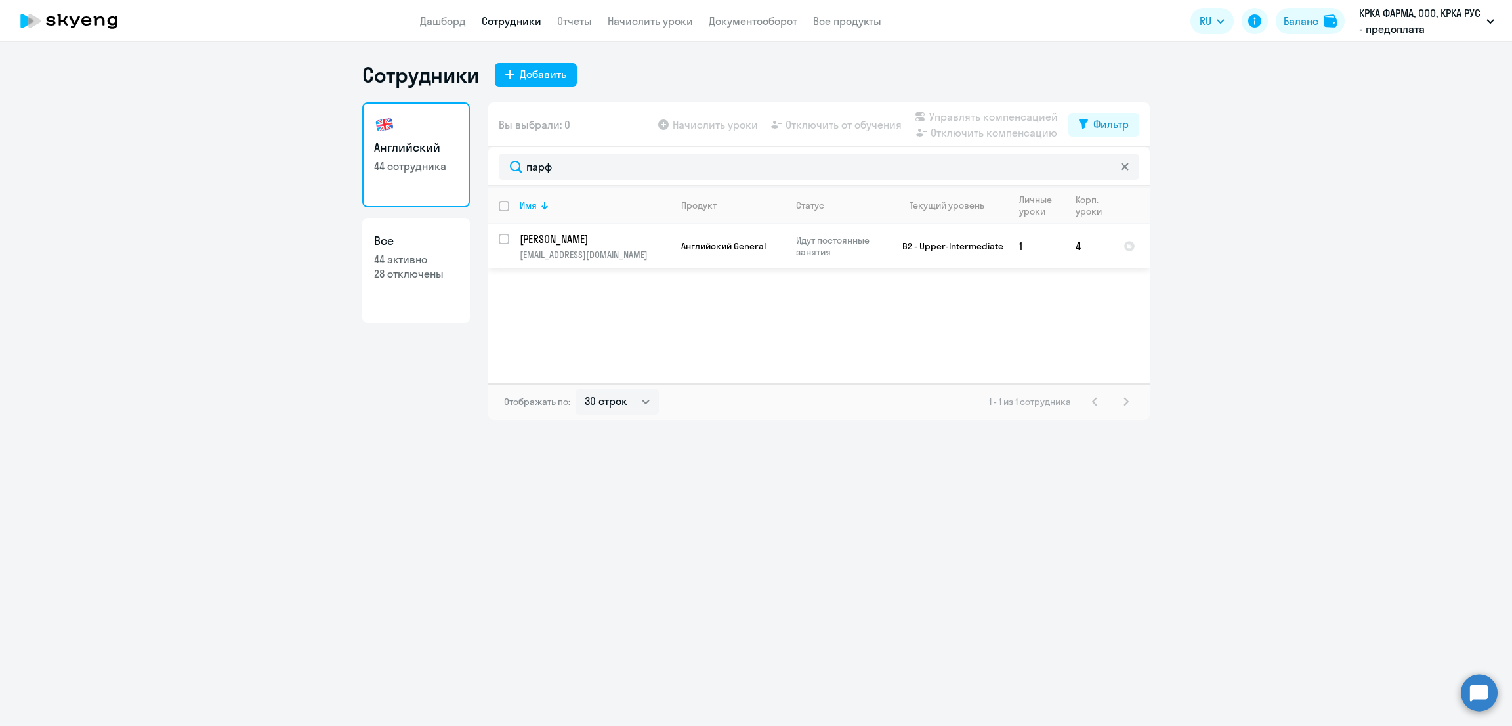
click at [629, 246] on td "[PERSON_NAME] [EMAIL_ADDRESS][DOMAIN_NAME]" at bounding box center [589, 245] width 161 height 43
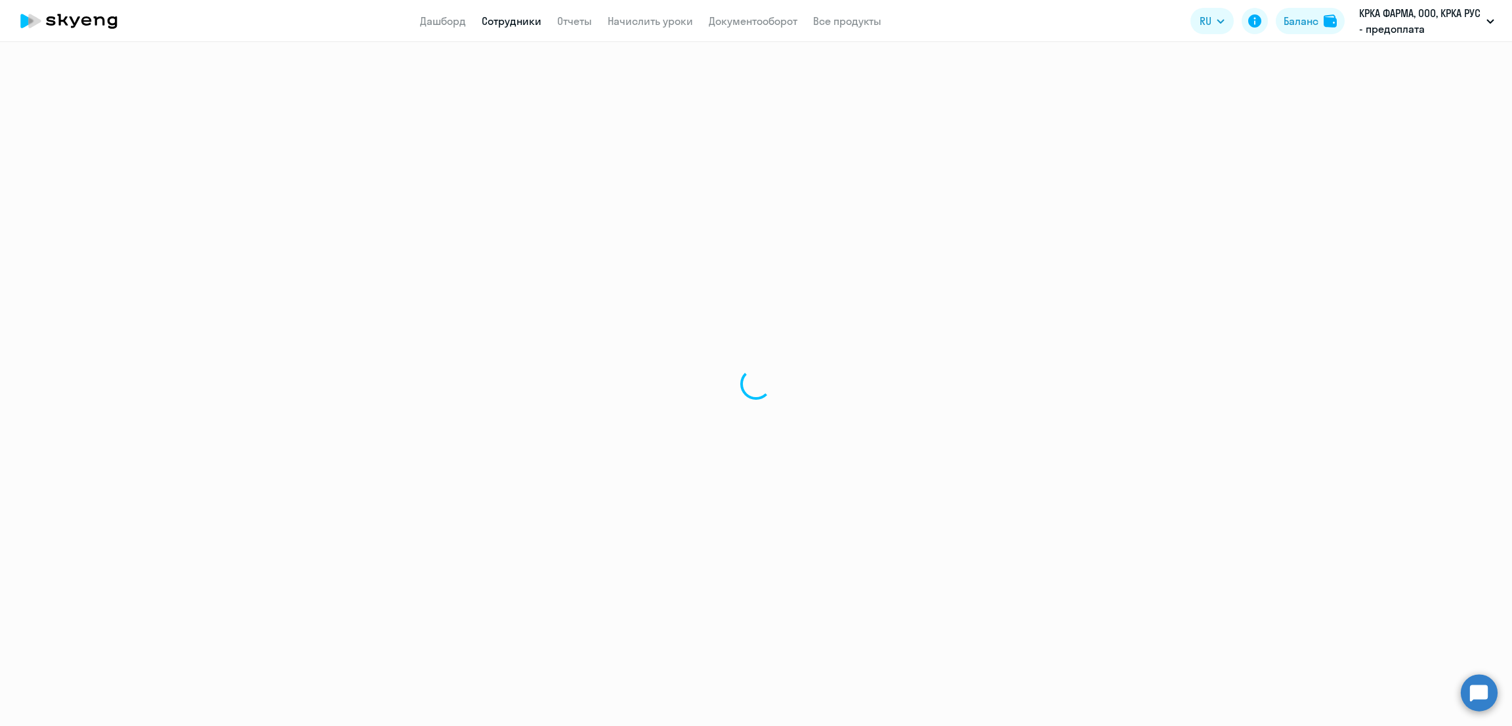
select select "english"
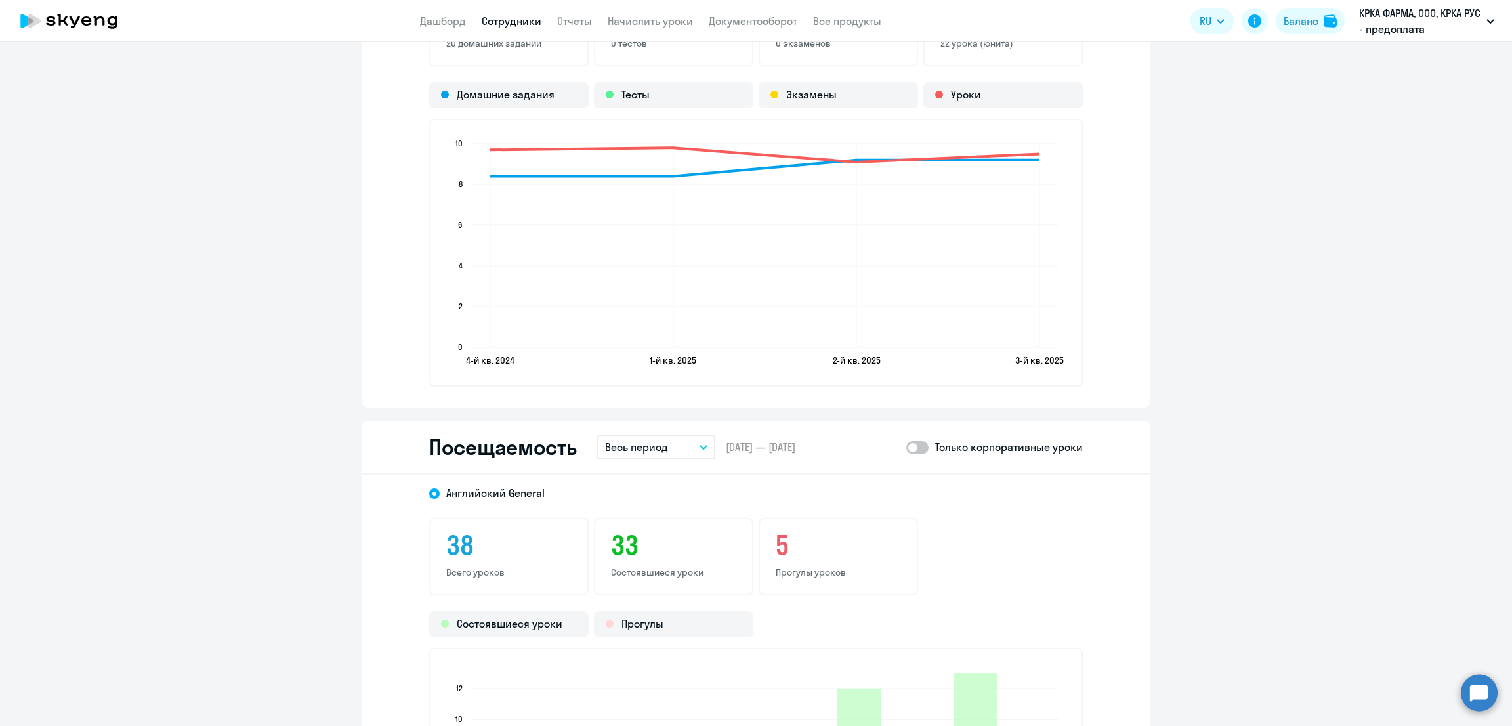
scroll to position [1477, 0]
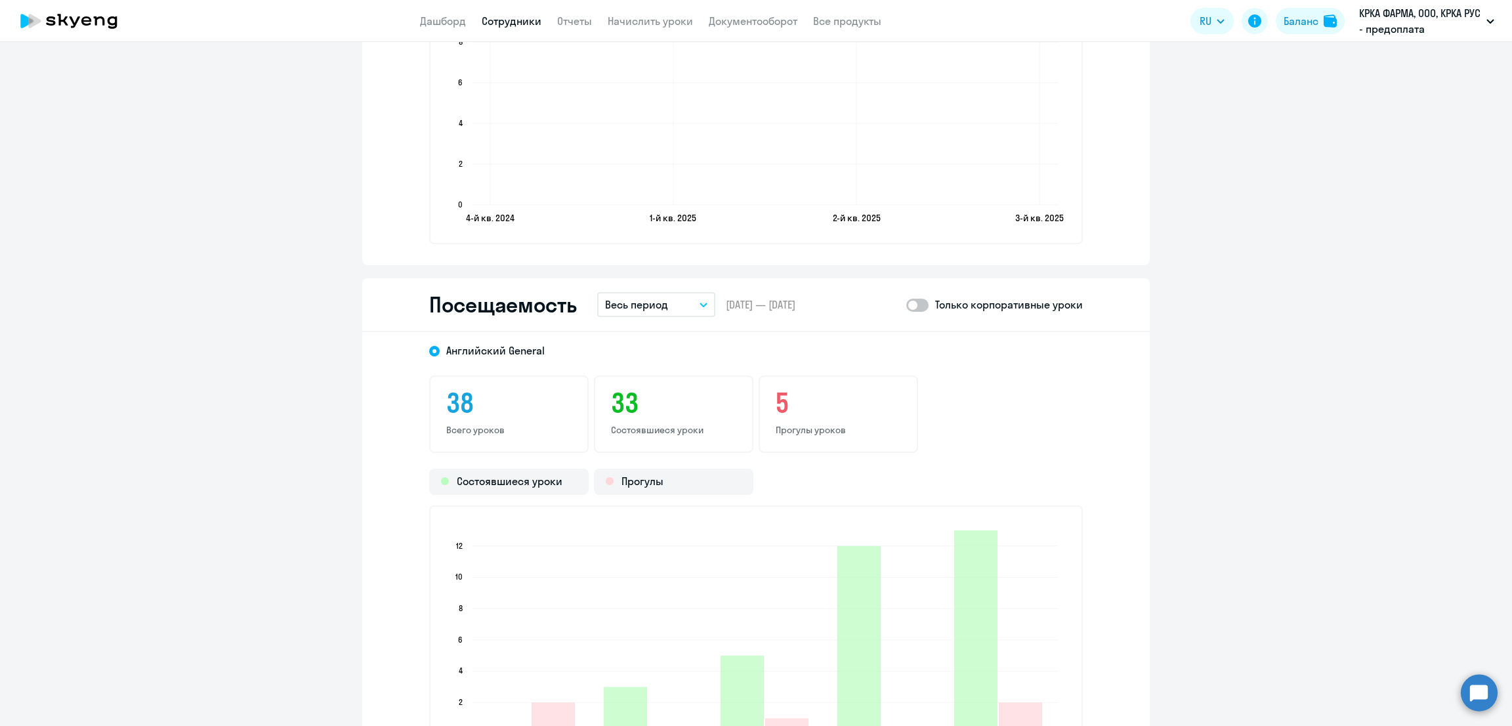
click at [624, 297] on p "Весь период" at bounding box center [636, 305] width 63 height 16
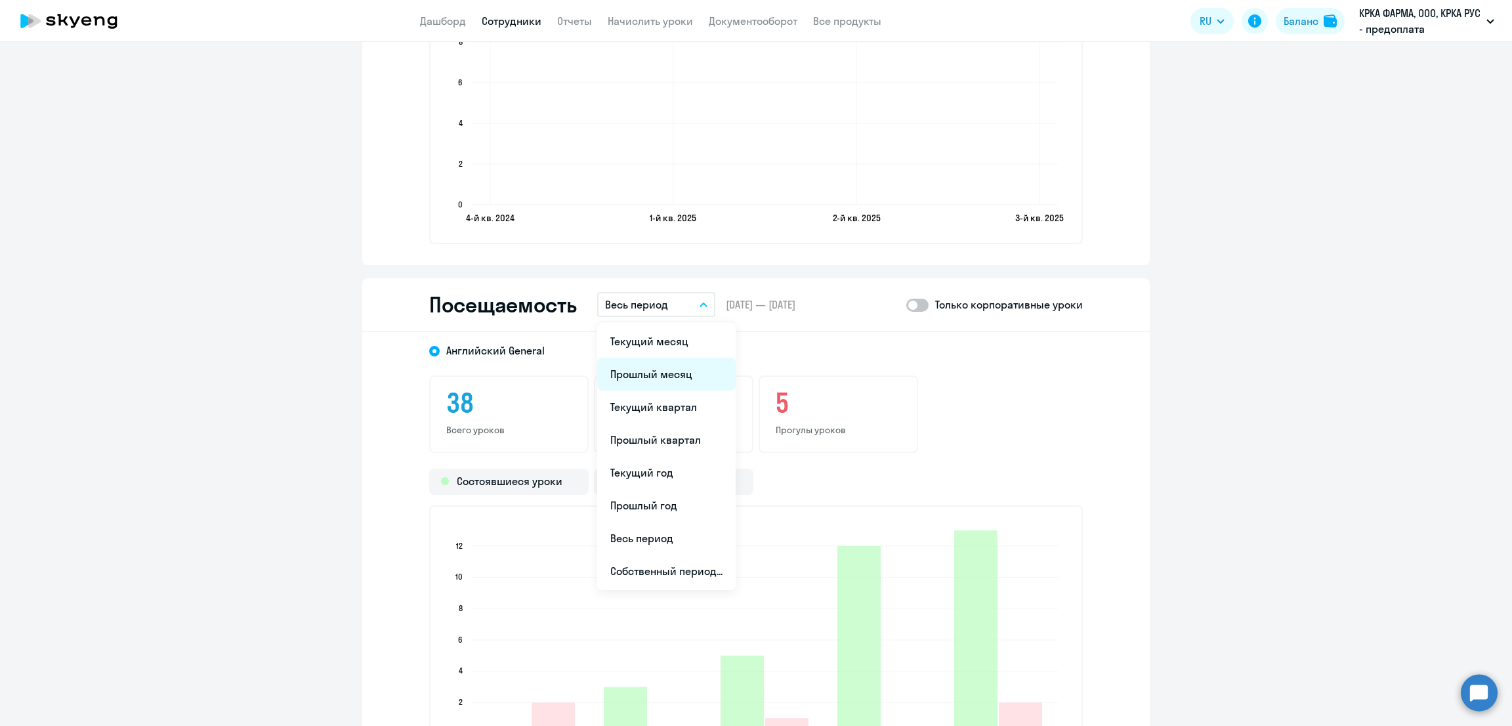
click at [675, 363] on li "Прошлый месяц" at bounding box center [666, 374] width 138 height 33
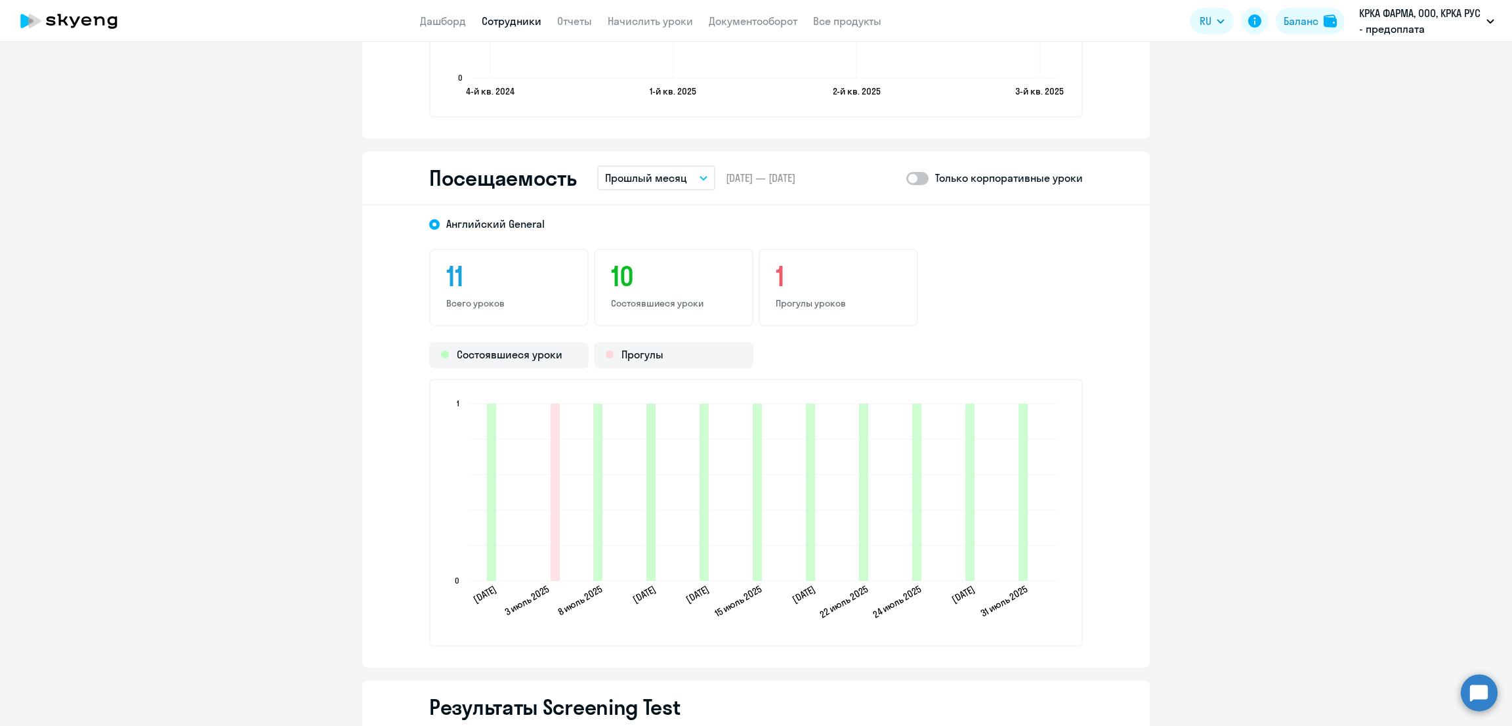
scroll to position [1640, 0]
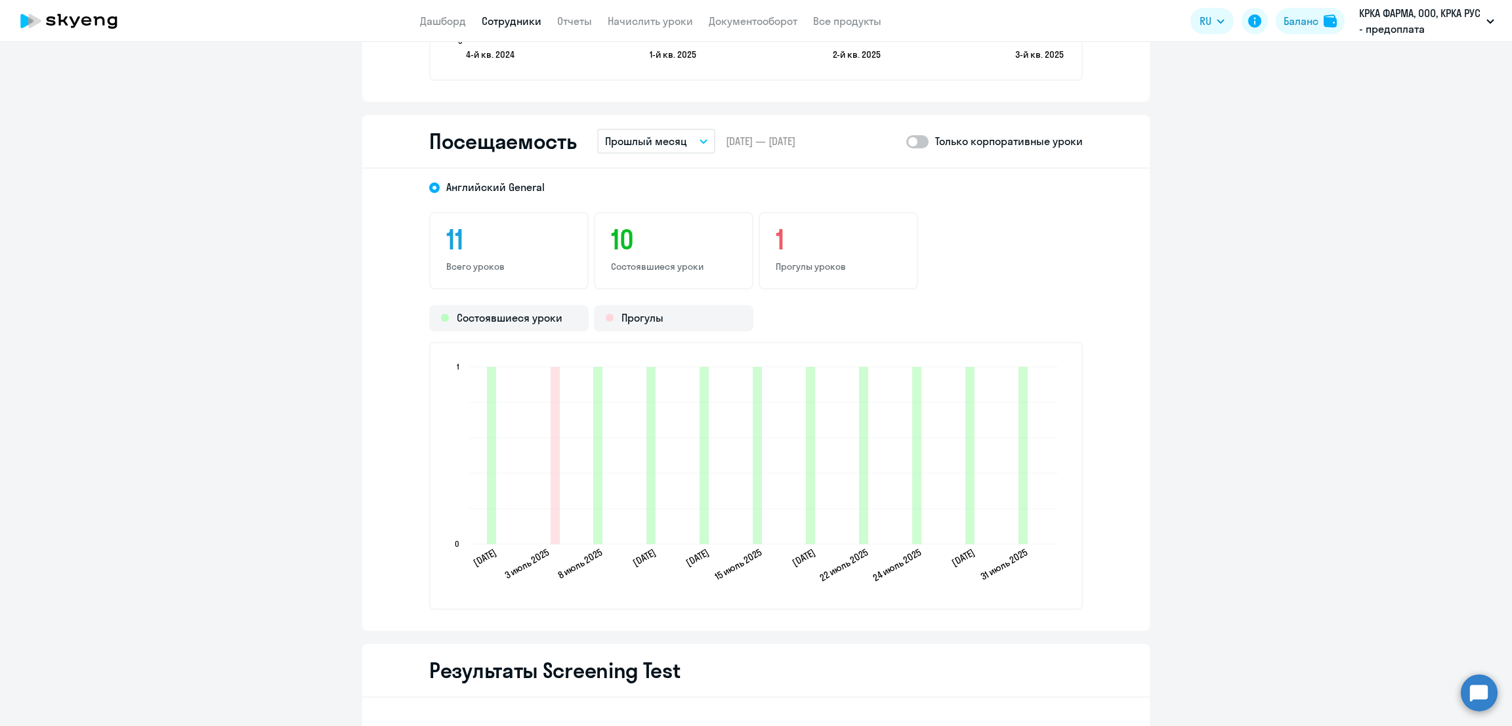
click at [908, 137] on span at bounding box center [917, 141] width 22 height 13
click at [906, 141] on input "checkbox" at bounding box center [906, 141] width 1 height 1
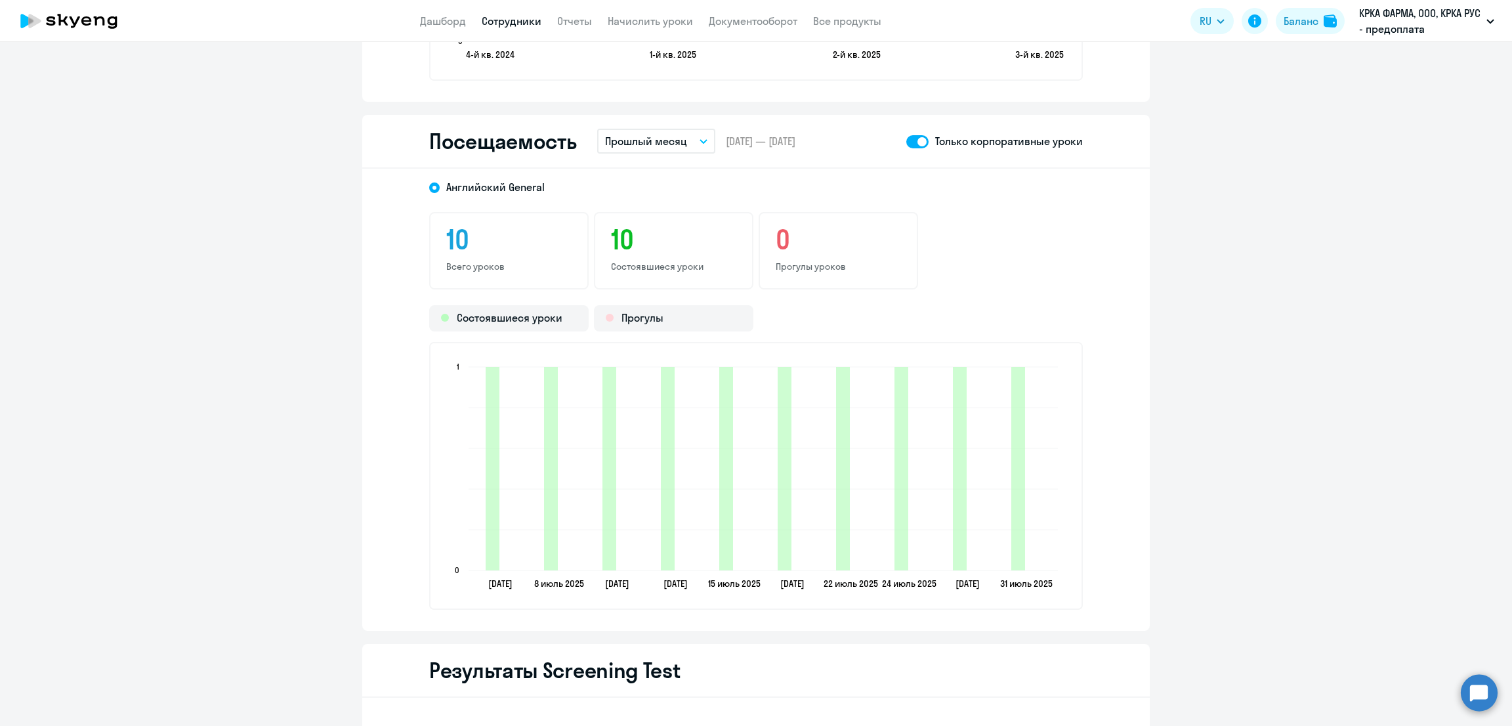
click at [907, 138] on span at bounding box center [917, 141] width 22 height 13
click at [906, 141] on input "checkbox" at bounding box center [906, 141] width 1 height 1
checkbox input "false"
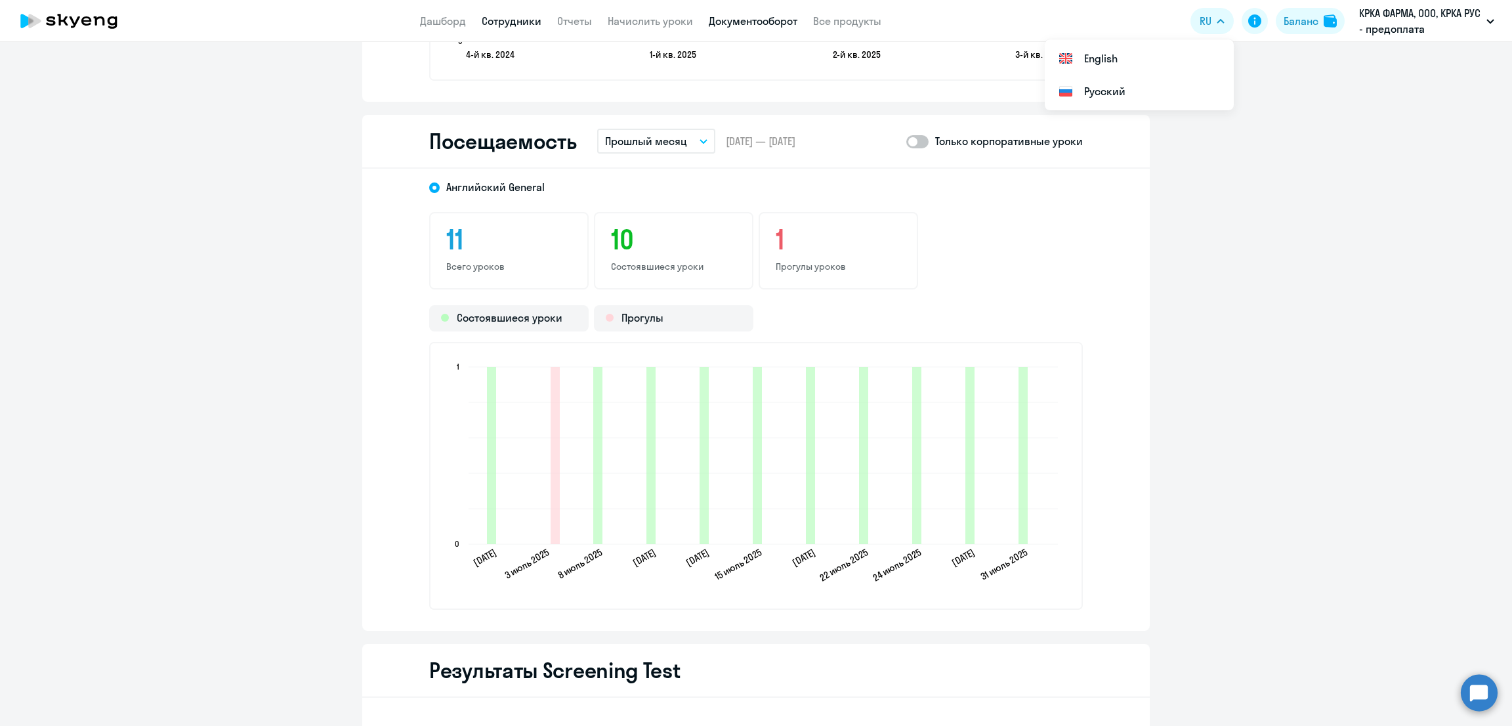
click at [761, 20] on link "Документооборот" at bounding box center [753, 20] width 89 height 13
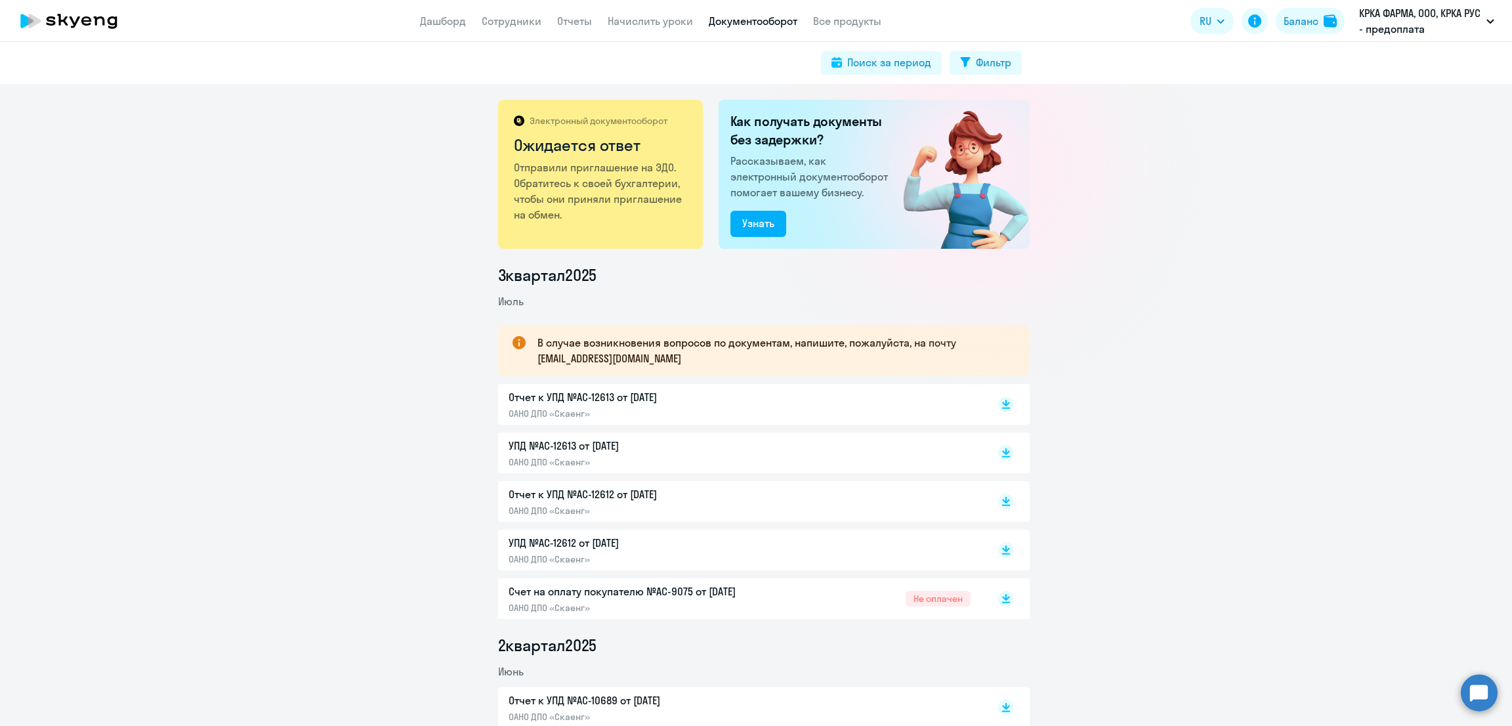
click at [1006, 498] on div "Отчет к УПД №AC-12612 от [DATE] ОАНО ДПО «Скаенг»" at bounding box center [764, 501] width 532 height 41
click at [1002, 501] on icon at bounding box center [1006, 499] width 8 height 7
